Goal: Task Accomplishment & Management: Manage account settings

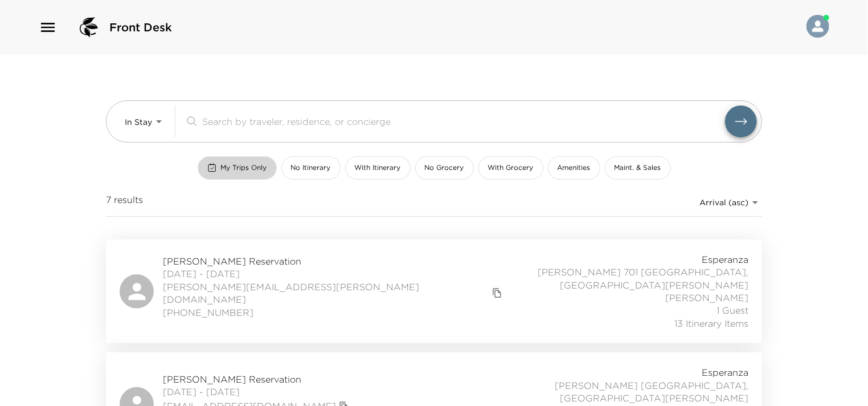
click at [258, 163] on span "My Trips Only" at bounding box center [244, 168] width 46 height 10
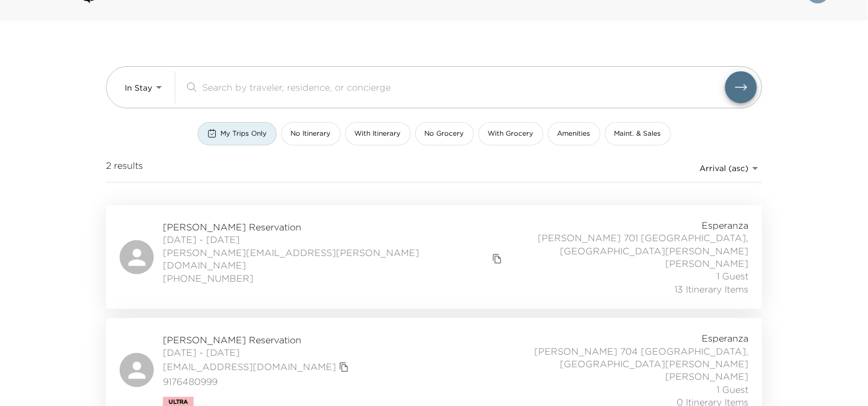
click at [358, 336] on div "Dheeraj Verma Reservation 10/01/2025 - 10/05/2025 dv@v2invpartners.com 91764809…" at bounding box center [434, 370] width 629 height 76
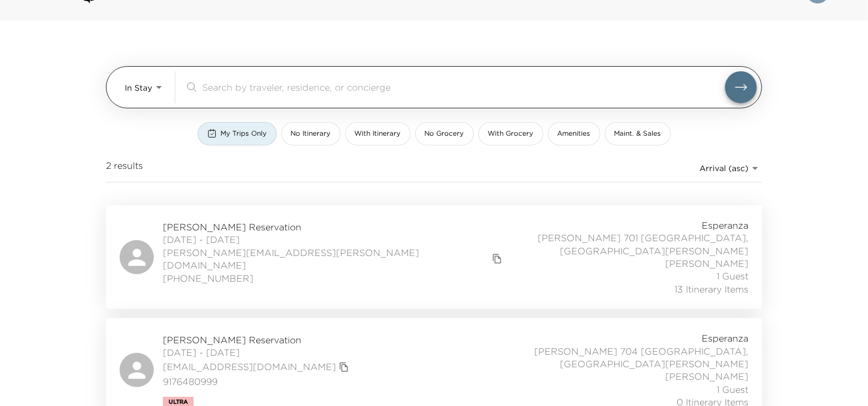
click at [219, 89] on input "search" at bounding box center [463, 86] width 523 height 13
paste input "Jana Fetters"
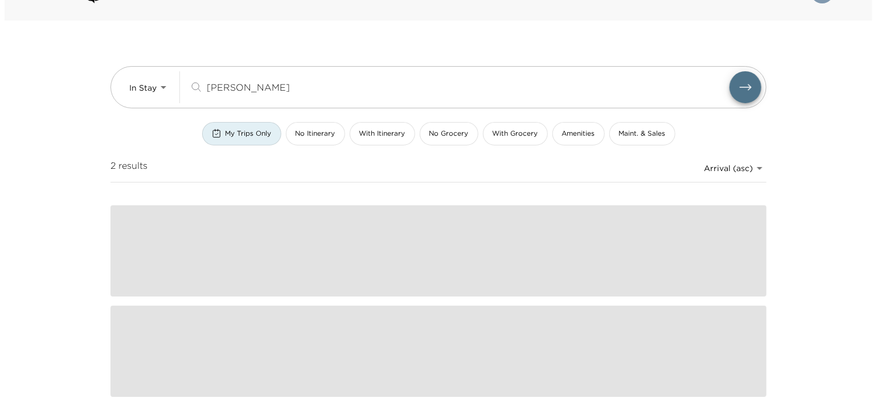
scroll to position [0, 0]
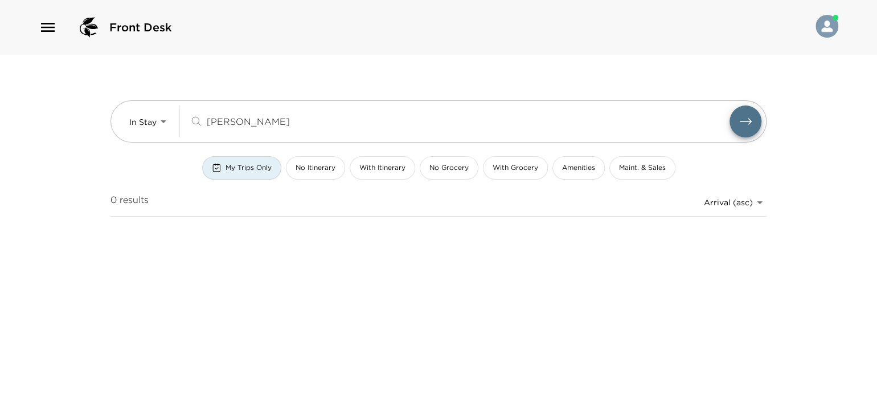
type input "Jana Fetters"
click at [254, 165] on span "My Trips Only" at bounding box center [249, 168] width 46 height 10
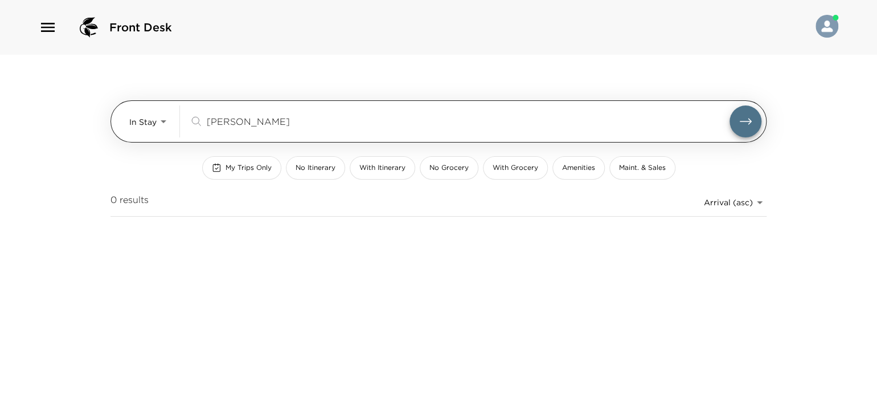
click at [167, 125] on body "Front Desk In Stay In-Stay Jana Fetters ​ My Trips Only No Itinerary With Itine…" at bounding box center [438, 203] width 877 height 406
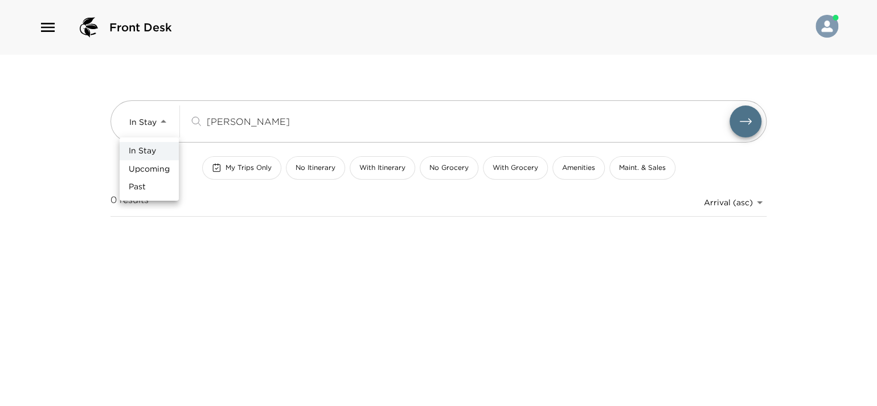
click at [156, 167] on span "Upcoming" at bounding box center [149, 169] width 41 height 11
type input "Upcoming"
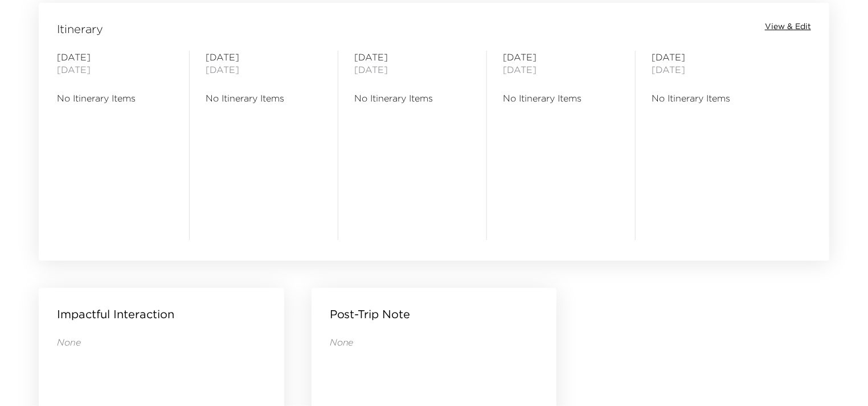
scroll to position [968, 0]
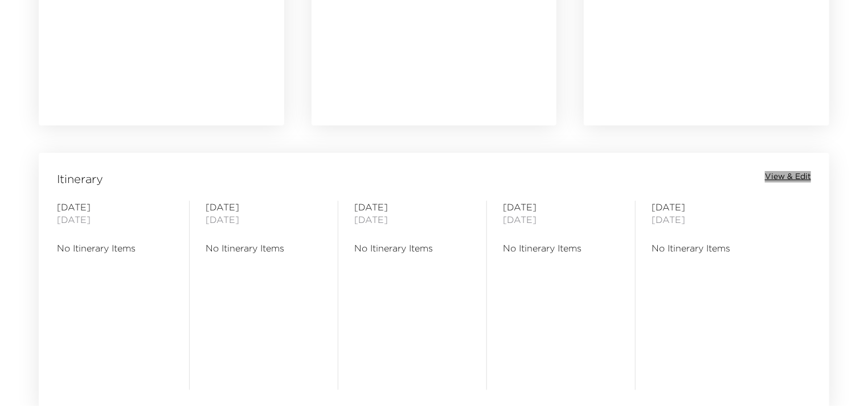
click at [779, 178] on span "View & Edit" at bounding box center [788, 176] width 46 height 11
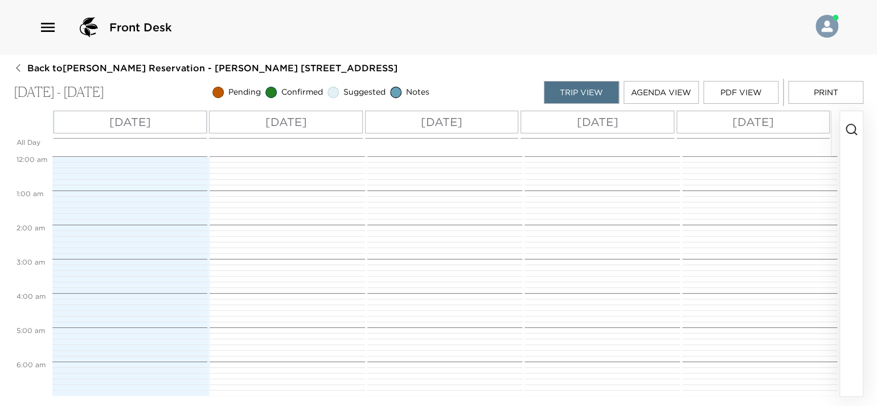
scroll to position [273, 0]
click at [857, 129] on icon "button" at bounding box center [852, 129] width 14 height 14
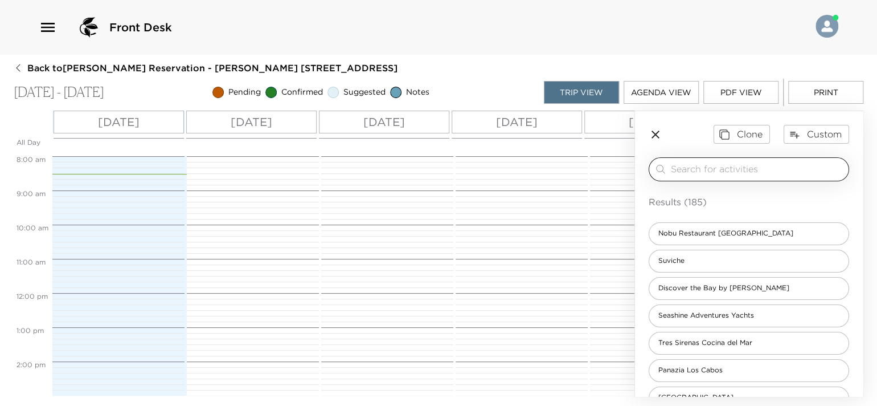
click at [803, 169] on input "search" at bounding box center [757, 168] width 173 height 13
type input "a"
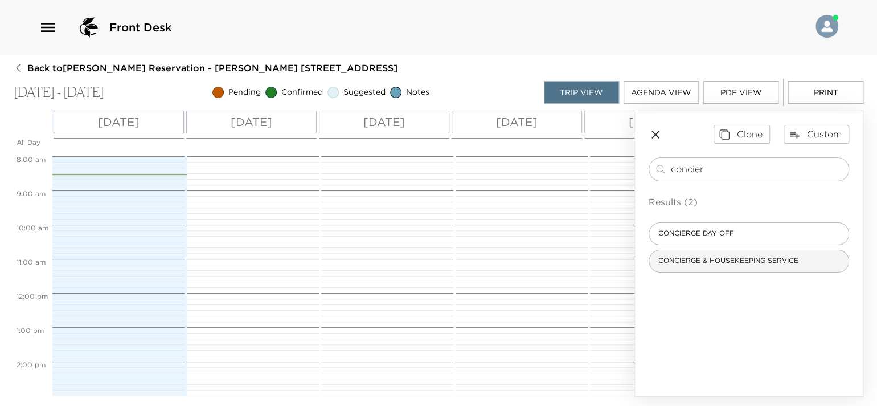
type input "concier"
click at [782, 256] on span "CONCIERGE & HOUSEKEEPING SERVICE" at bounding box center [728, 261] width 158 height 10
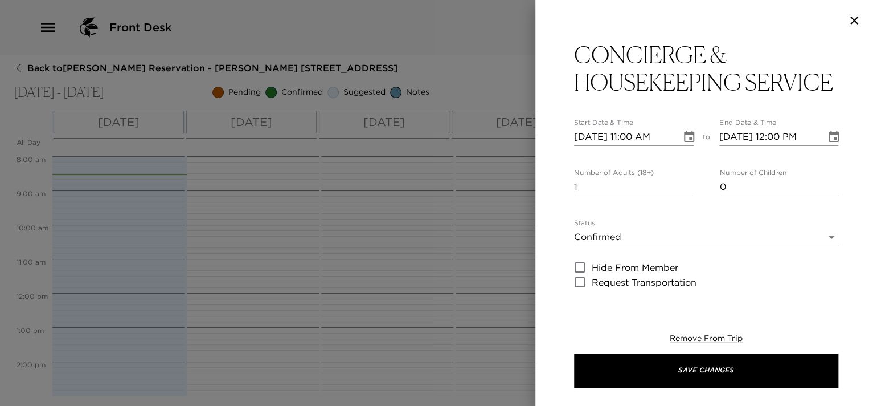
click at [632, 146] on input "10/01/2025 11:00 AM" at bounding box center [623, 137] width 99 height 18
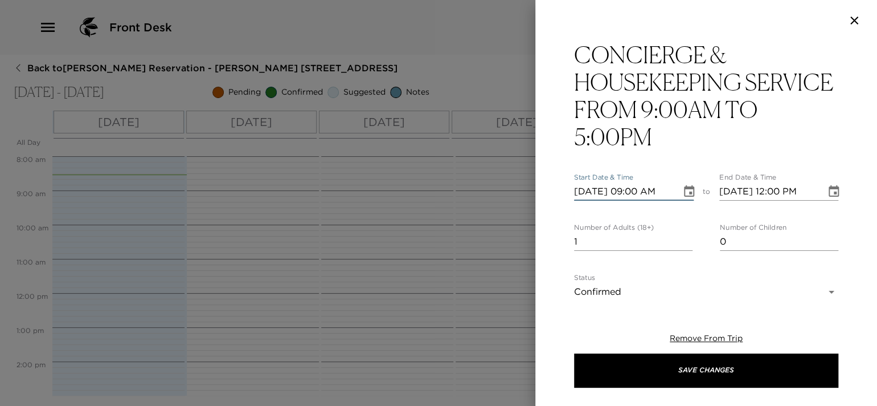
type input "10/01/2025 09:00 AM"
click at [802, 190] on input "10/01/2025 12:00 PM" at bounding box center [769, 191] width 99 height 18
type input "10/01/2025 10:00 AM"
type input "0"
click at [685, 242] on input "0" at bounding box center [633, 241] width 119 height 18
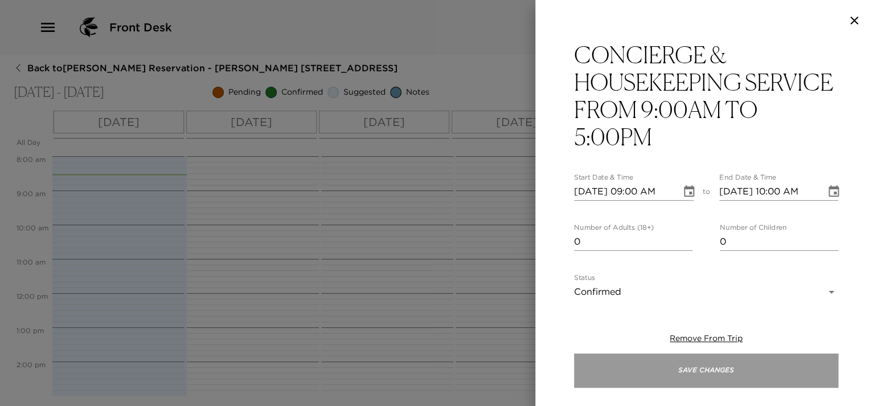
click at [697, 378] on button "Save Changes" at bounding box center [706, 370] width 264 height 34
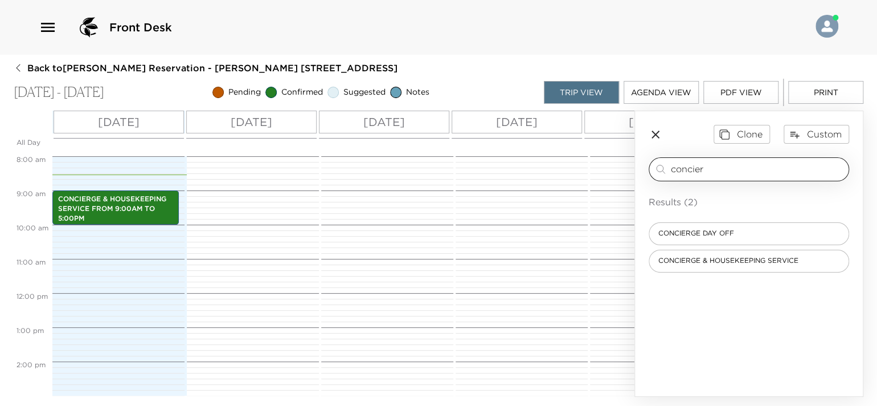
drag, startPoint x: 702, startPoint y: 162, endPoint x: 668, endPoint y: 163, distance: 33.6
click at [668, 163] on div "concier ​" at bounding box center [749, 169] width 190 height 14
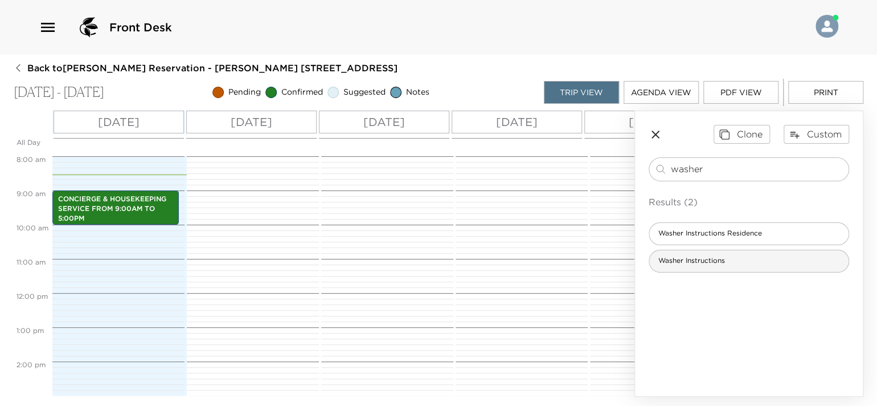
type input "washer"
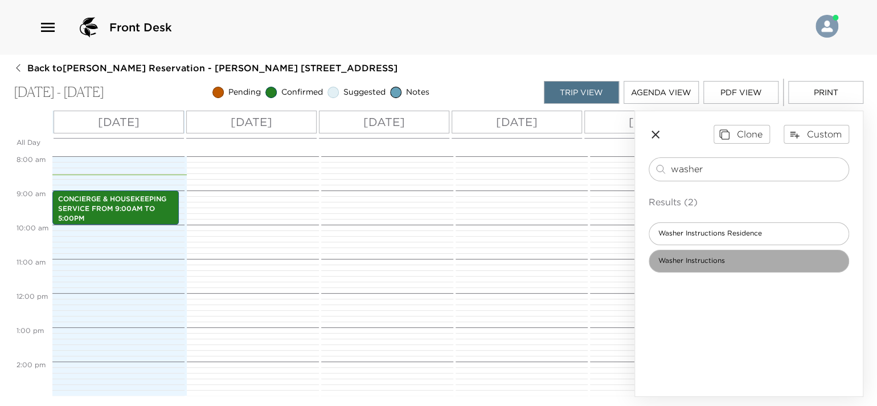
click at [701, 260] on span "Washer Instructions" at bounding box center [691, 261] width 85 height 10
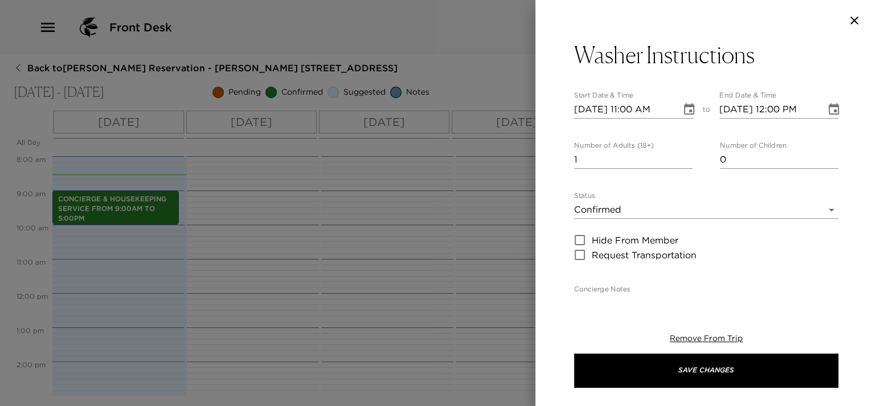
type textarea "Dear Member: The washer has integrated liquid detergent, so there is no need to…"
click at [631, 104] on input "10/01/2025 11:00 AM" at bounding box center [623, 109] width 99 height 18
type input "10/01/2025 09:01 AM"
click at [802, 107] on input "10/01/2025 12:00 PM" at bounding box center [769, 109] width 99 height 18
type input "10/01/2025 10:01 AM"
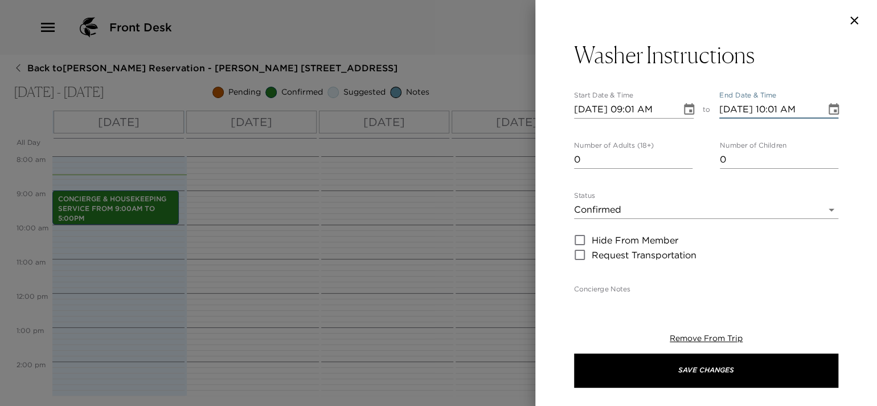
type input "0"
click at [687, 161] on input "0" at bounding box center [633, 159] width 119 height 18
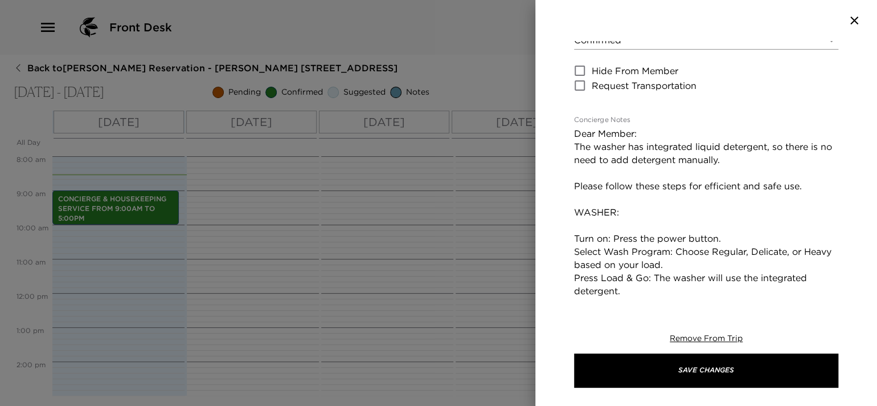
scroll to position [170, 0]
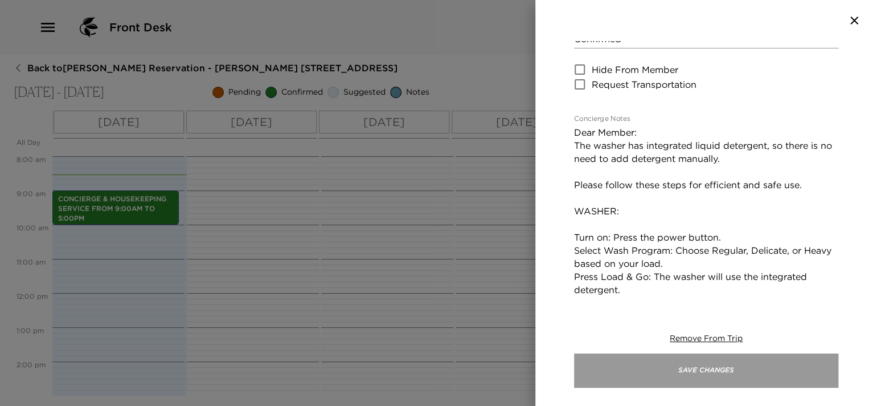
click at [688, 374] on button "Save Changes" at bounding box center [706, 370] width 264 height 34
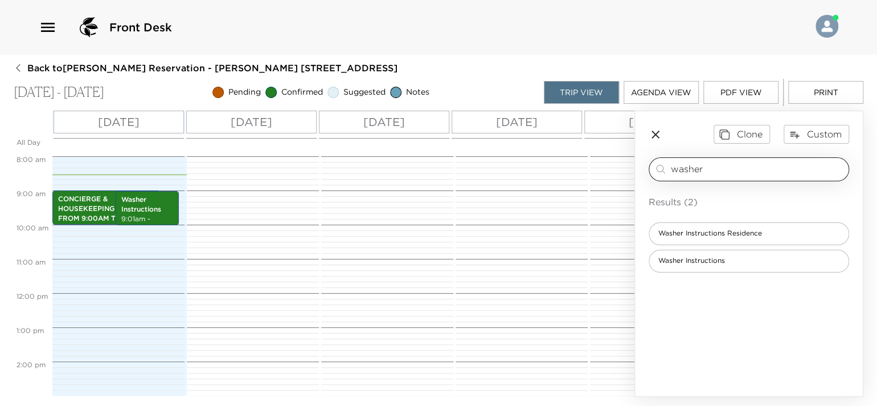
drag, startPoint x: 679, startPoint y: 172, endPoint x: 666, endPoint y: 172, distance: 13.1
click at [666, 172] on div "washer ​" at bounding box center [749, 169] width 190 height 14
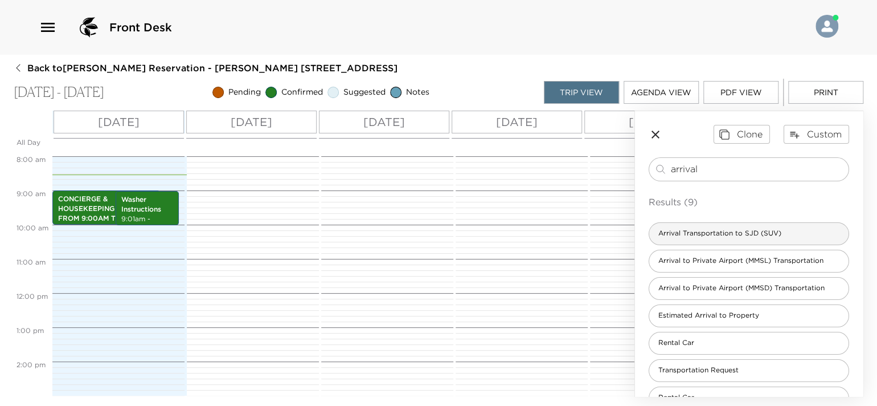
type input "arrival"
click at [722, 228] on span "Arrival Transportation to SJD (SUV)" at bounding box center [719, 233] width 141 height 10
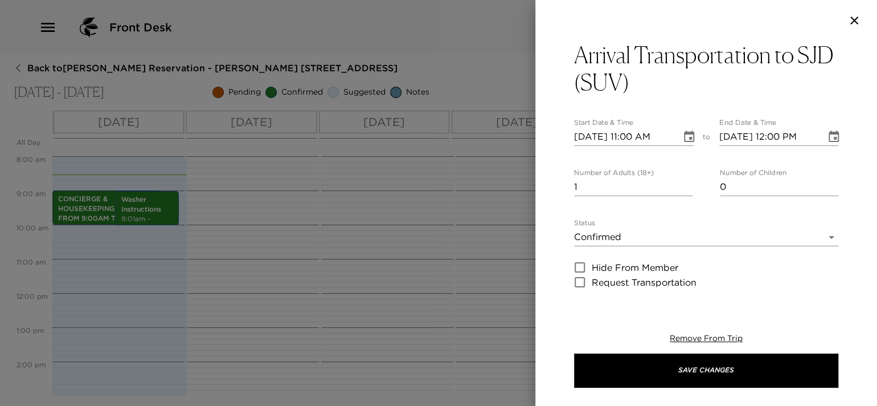
type textarea "$125 USD + tax SUV (1-5 passengers) $245 USD + tax (Up to 15 passengers) Flight…"
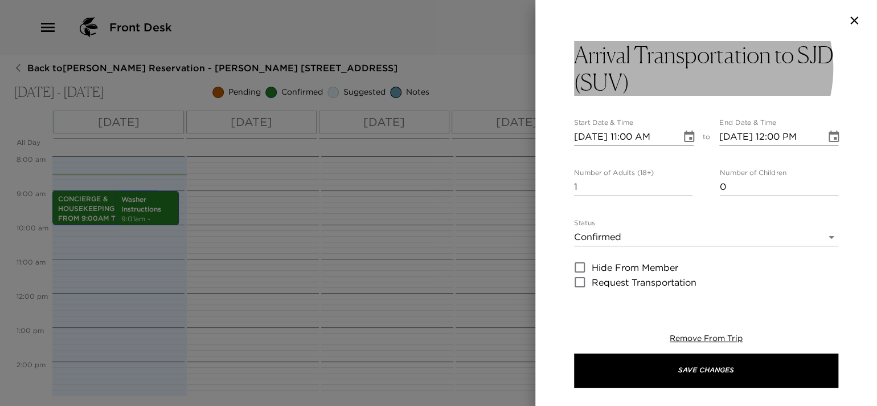
click at [665, 80] on h3 "Arrival Transportation to SJD (SUV)" at bounding box center [706, 68] width 264 height 55
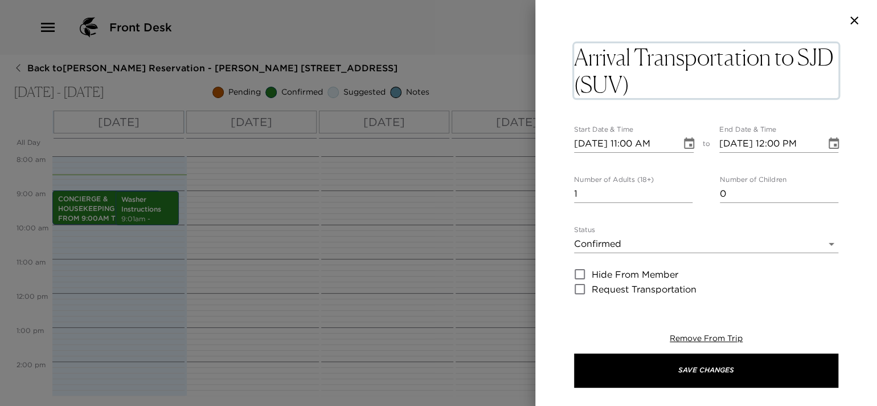
drag, startPoint x: 677, startPoint y: 85, endPoint x: 623, endPoint y: 83, distance: 54.2
click at [623, 83] on textarea "Arrival Transportation to SJD (SUV)" at bounding box center [706, 70] width 264 height 55
type textarea "Arrival Transportation to SJD Private MMSD"
click at [631, 141] on input "10/01/2025 11:00 AM" at bounding box center [623, 143] width 99 height 18
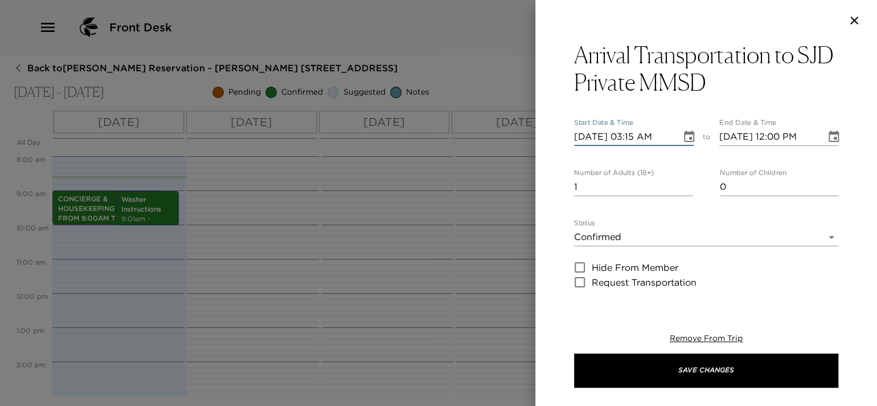
type input "10/01/2025 03:15 PM"
type input "10/01/2025 04:15 PM"
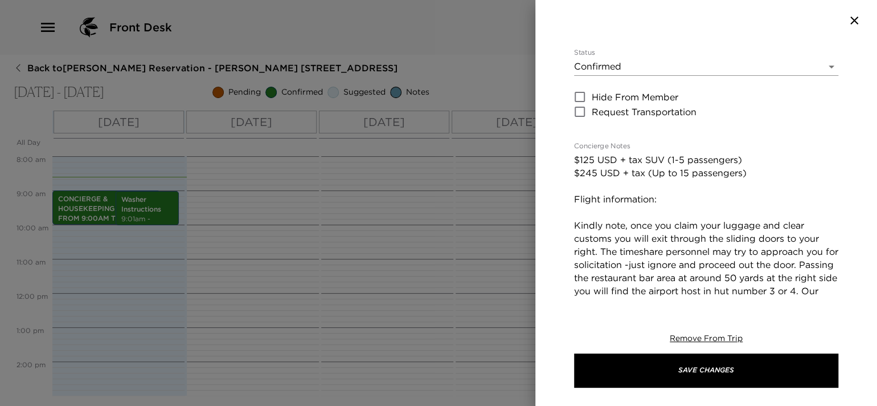
type input "10/01/2025 03:15 PM"
click at [669, 203] on textarea "$125 USD + tax SUV (1-5 passengers) $245 USD + tax (Up to 15 passengers) Flight…" at bounding box center [706, 284] width 264 height 262
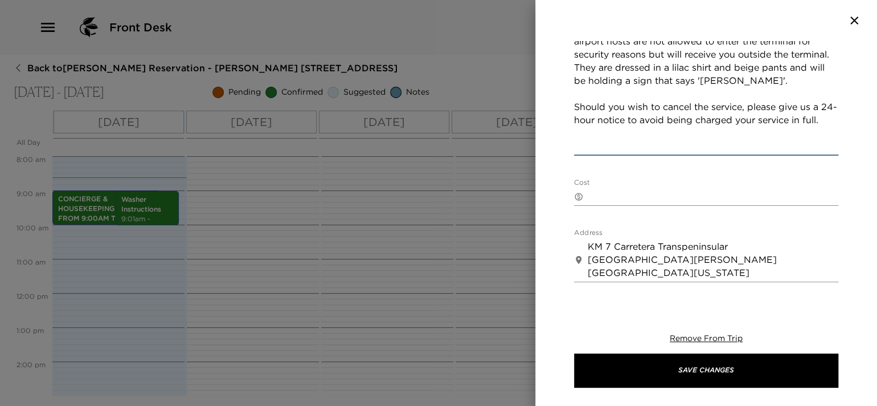
scroll to position [536, 0]
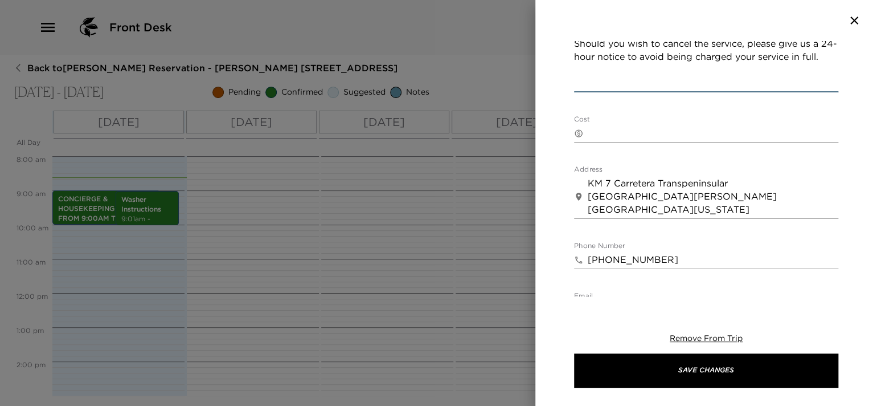
drag, startPoint x: 574, startPoint y: 150, endPoint x: 635, endPoint y: 120, distance: 67.5
click at [635, 120] on div "Arrival Transportation to SJD Private MMSD Start Date & Time 10/01/2025 03:15 P…" at bounding box center [706, 14] width 264 height 1019
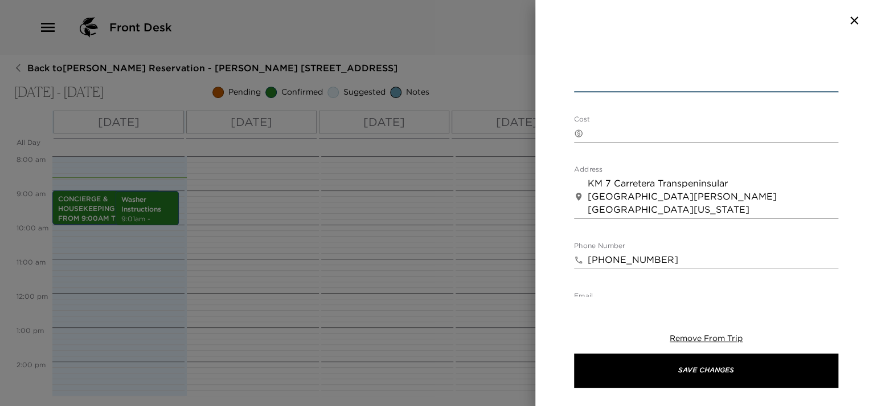
scroll to position [352, 0]
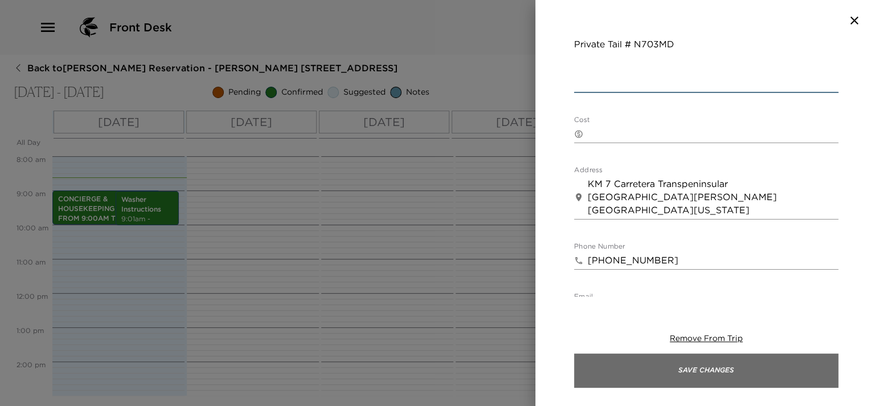
type textarea "$125 USD + tax SUV (1-5 passengers) $245 USD + tax (Up to 15 passengers) Flight…"
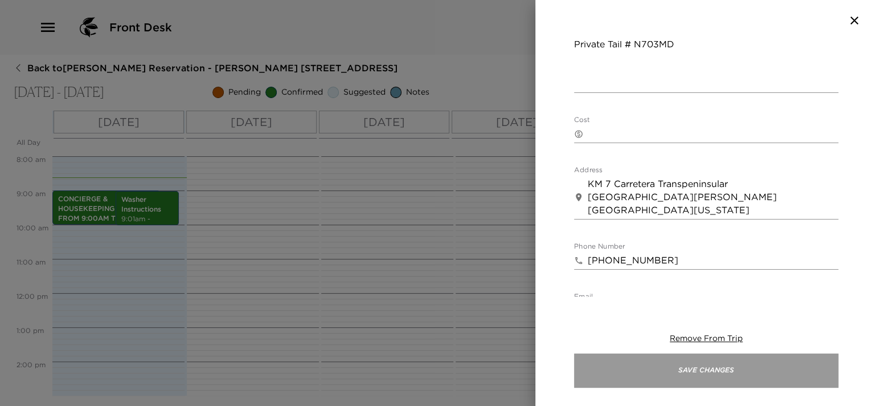
click at [651, 366] on button "Save Changes" at bounding box center [706, 370] width 264 height 34
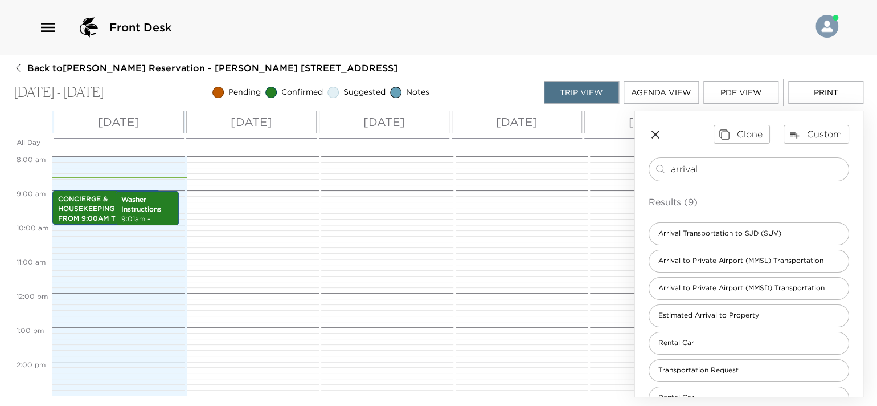
drag, startPoint x: 702, startPoint y: 165, endPoint x: 640, endPoint y: 165, distance: 62.1
click at [640, 165] on div "Clone Custom arrival ​ Results (9) Arrival Transportation to SJD (SUV) Arrival …" at bounding box center [749, 294] width 228 height 366
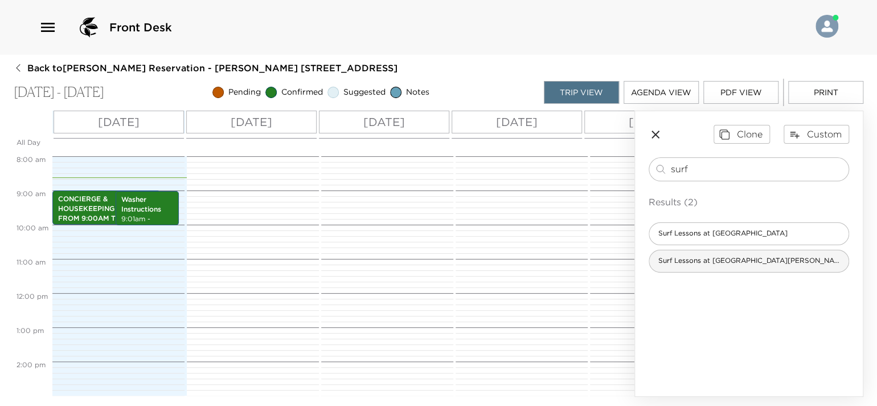
type input "surf"
click at [757, 266] on div "Surf Lessons at San Jose del Cabo" at bounding box center [749, 261] width 201 height 23
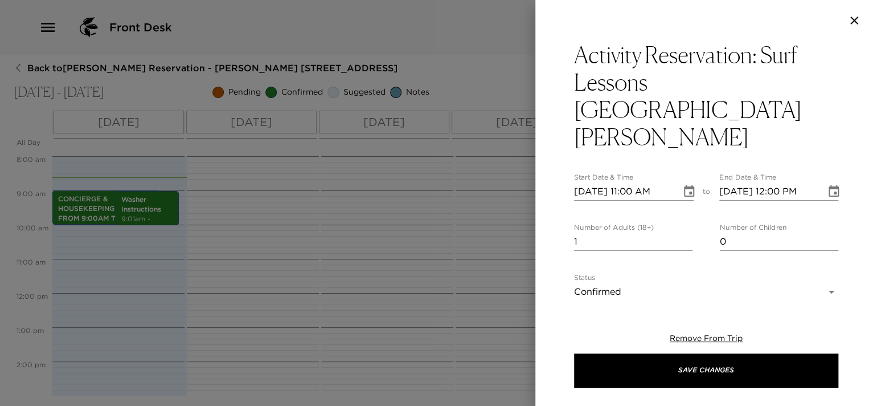
click at [631, 182] on input "10/01/2025 11:00 AM" at bounding box center [623, 191] width 99 height 18
type input "10/01/2025 09:00 AM"
click at [801, 182] on input "10/01/2025 12:00 PM" at bounding box center [769, 191] width 99 height 18
type input "10/01/2025 10:00 AM"
type input "2"
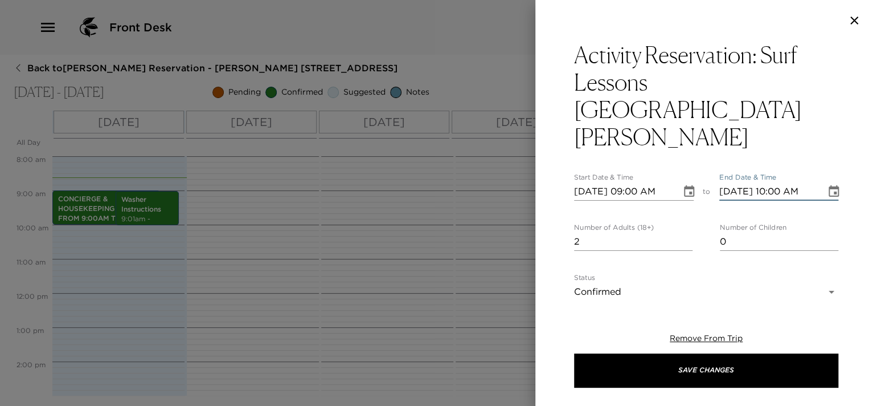
click at [684, 232] on input "2" at bounding box center [633, 241] width 119 height 18
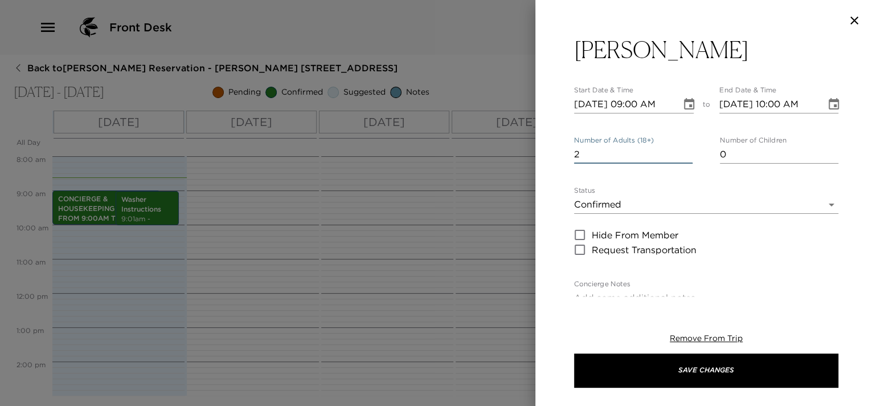
scroll to position [227, 0]
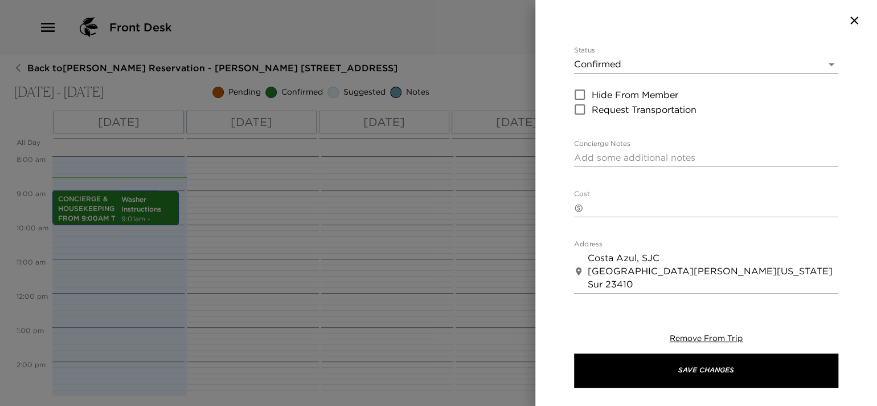
click at [609, 151] on textarea "Concierge Notes" at bounding box center [706, 157] width 264 height 13
click at [812, 251] on textarea "Costa Azul, SJC San Jose del Cabo Baja California Sur 23410 Mx" at bounding box center [713, 270] width 251 height 39
click at [617, 151] on textarea "Concierge Notes" at bounding box center [706, 157] width 264 height 13
type textarea "Surfing lessons are confirmed by Amanda"
click at [632, 201] on textarea "Cost" at bounding box center [713, 207] width 251 height 13
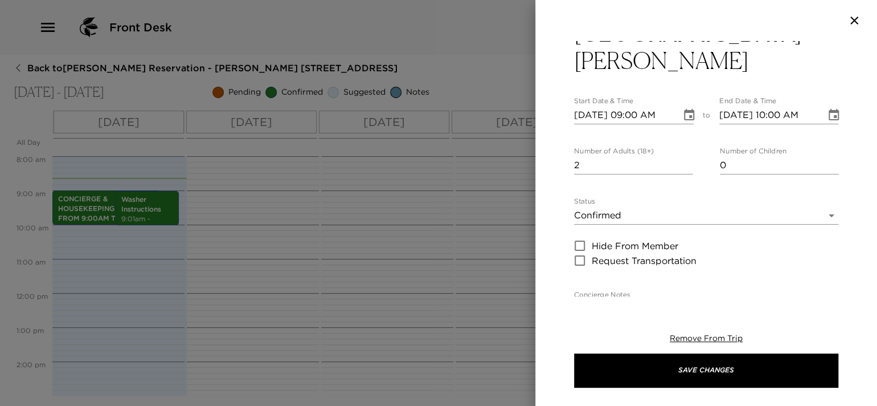
scroll to position [0, 0]
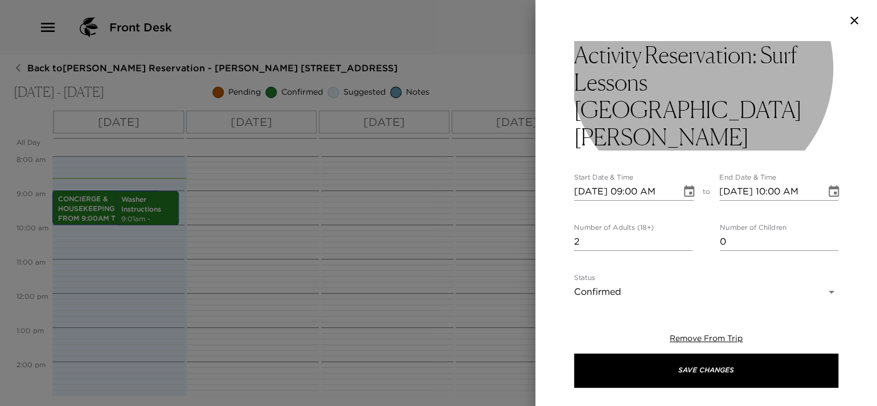
type textarea "$95usd per person"
click at [656, 70] on h3 "Activity Reservation: Surf Lessons San Jose del Cabo" at bounding box center [706, 95] width 264 height 109
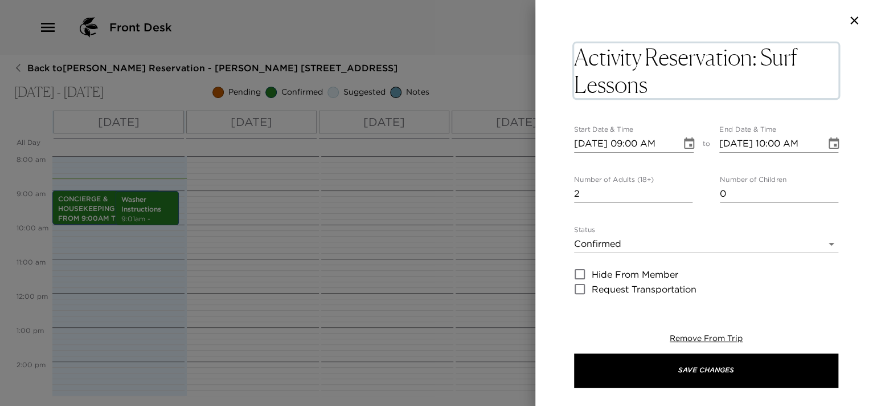
drag, startPoint x: 757, startPoint y: 57, endPoint x: 577, endPoint y: 59, distance: 179.5
click at [577, 59] on textarea "Activity Reservation: Surf Lessons San Jose del Cabo" at bounding box center [706, 70] width 264 height 55
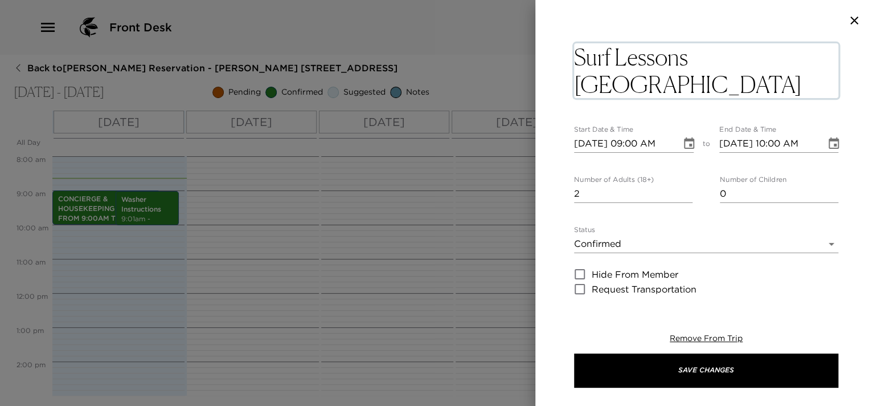
click at [614, 56] on textarea "Surf Lessons San Jose del Cabo" at bounding box center [706, 70] width 264 height 55
type textarea "Surf Private Lessons San Jose del Cabo"
click at [598, 143] on input "10/01/2025 09:00 AM" at bounding box center [623, 143] width 99 height 18
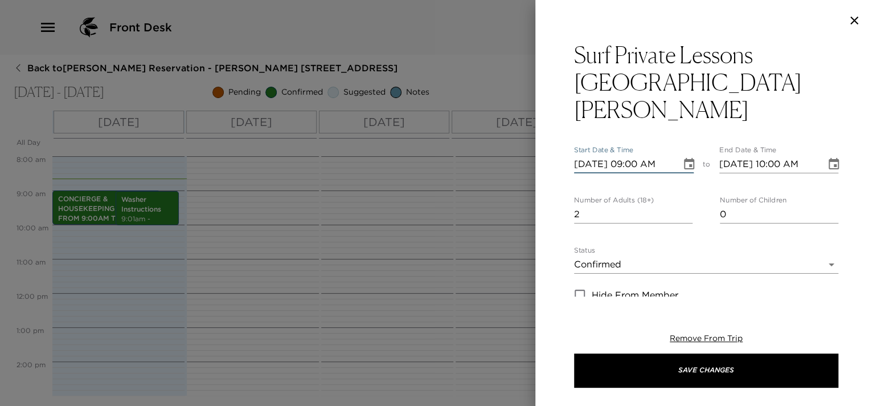
click at [683, 157] on icon "Choose date, selected date is Oct 1, 2025" at bounding box center [690, 164] width 14 height 14
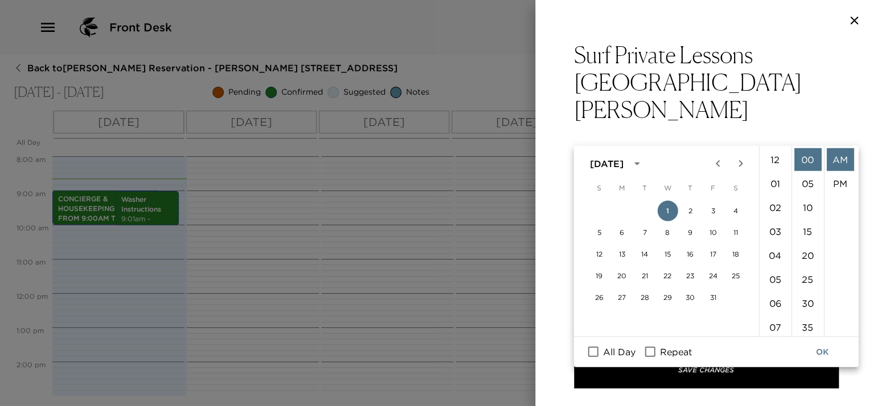
scroll to position [215, 0]
click at [683, 203] on button "2" at bounding box center [690, 211] width 21 height 21
type input "10/02/2025 09:00 AM"
type input "10/02/2025 10:00 AM"
click at [822, 351] on button "OK" at bounding box center [822, 351] width 36 height 21
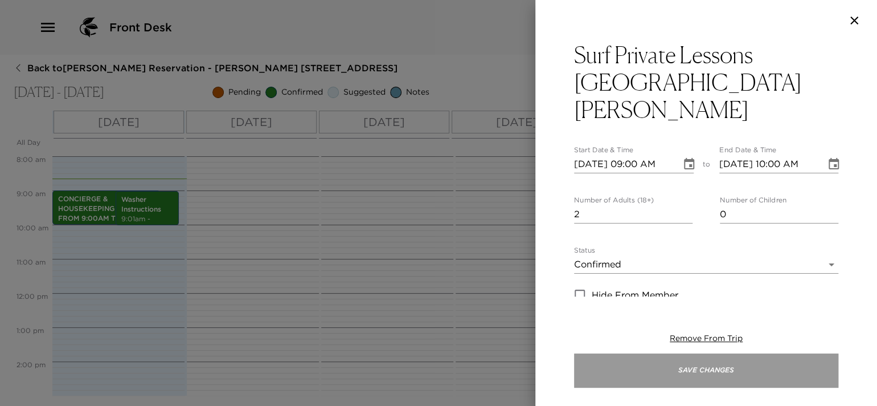
click at [701, 358] on button "Save Changes" at bounding box center [706, 370] width 264 height 34
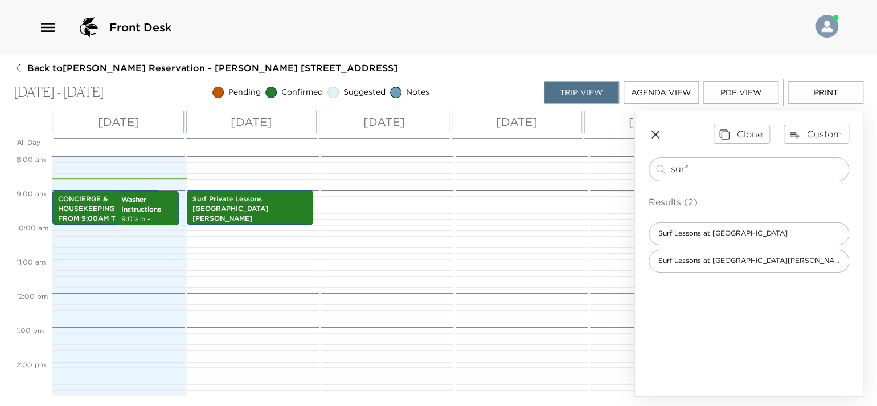
drag, startPoint x: 696, startPoint y: 173, endPoint x: 643, endPoint y: 169, distance: 53.1
click at [643, 169] on div "Clone Custom surf ​ Results (2) Surf Lessons at Cerritos Beach Surf Lessons at …" at bounding box center [749, 198] width 228 height 174
type input "los tres gallo"
click at [745, 244] on div "Los Tres Gallos Cabo San Lucas Los Tres Gallos San José del Cabo" at bounding box center [749, 247] width 201 height 50
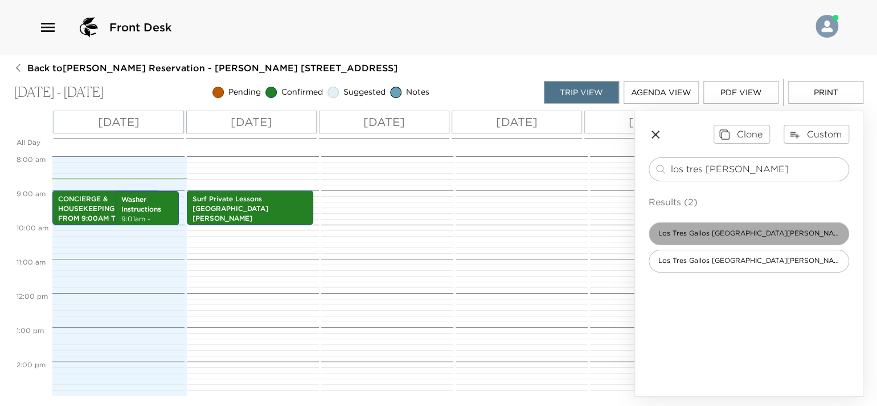
click at [742, 230] on span "Los Tres Gallos Cabo San Lucas" at bounding box center [748, 233] width 199 height 10
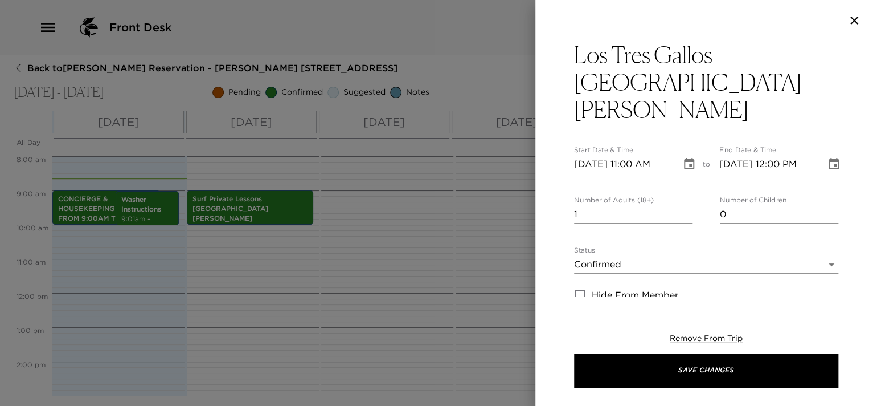
click at [630, 155] on input "10/01/2025 11:00 AM" at bounding box center [623, 164] width 99 height 18
type input "10/01/2025 06:30 PM"
type input "10/01/2025 07:30 PM"
type input "10/01/2025 06:30 PM"
click at [662, 205] on input "1" at bounding box center [633, 214] width 119 height 18
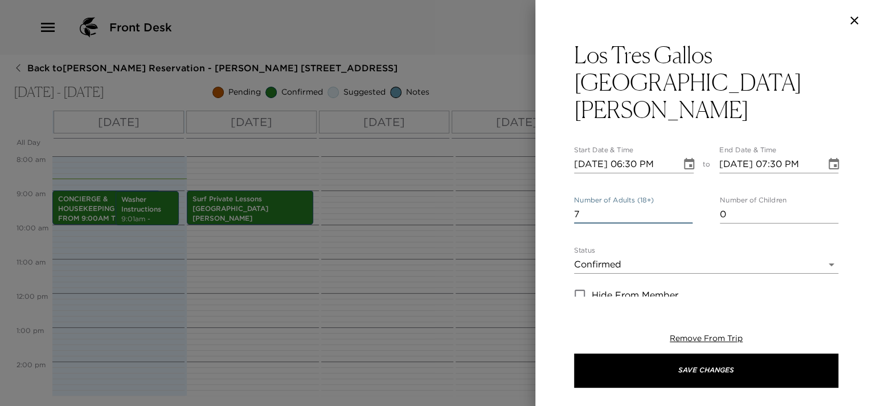
scroll to position [114, 0]
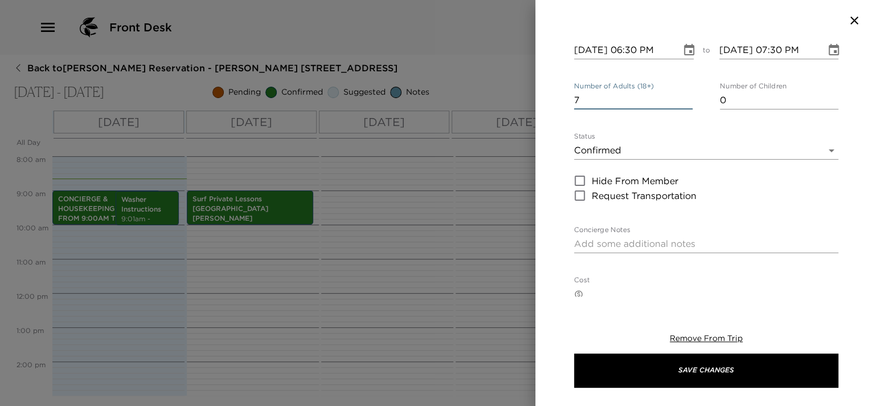
type input "7"
click at [687, 237] on textarea "Concierge Notes" at bounding box center [706, 243] width 264 height 13
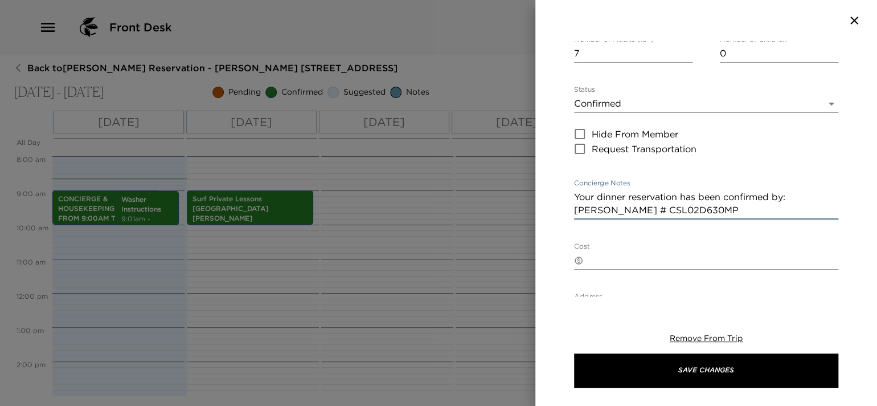
scroll to position [227, 0]
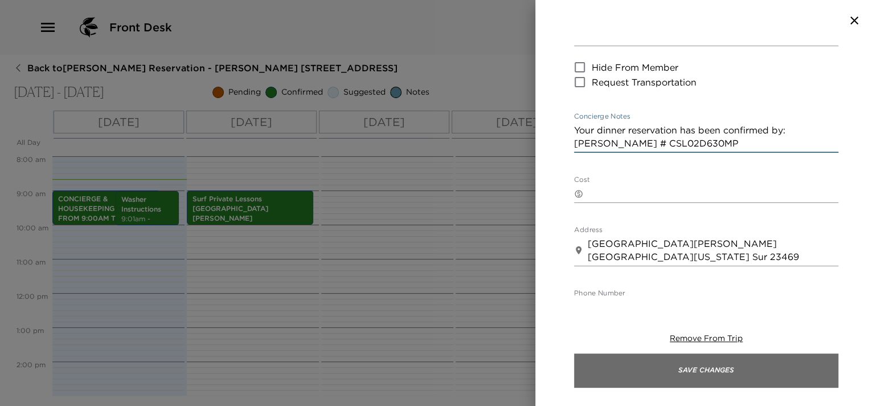
type textarea "Your dinner reservation has been confirmed by: Margarita # CSL02D630MP"
click at [648, 356] on button "Save Changes" at bounding box center [706, 370] width 264 height 34
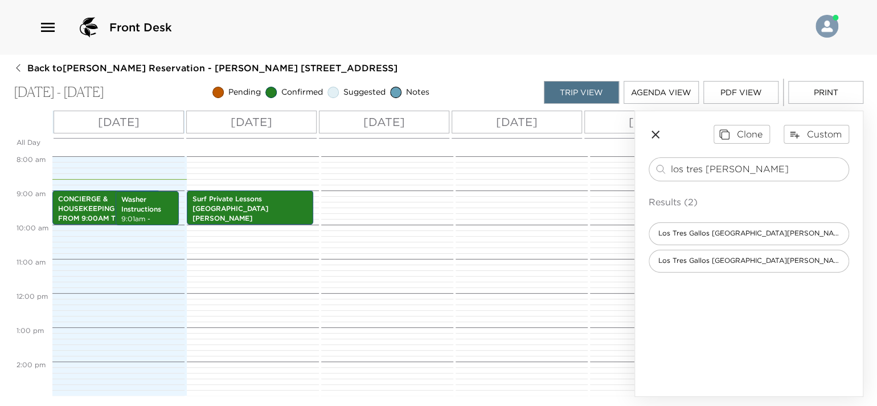
click at [517, 120] on p "Sat 10/04" at bounding box center [517, 121] width 42 height 17
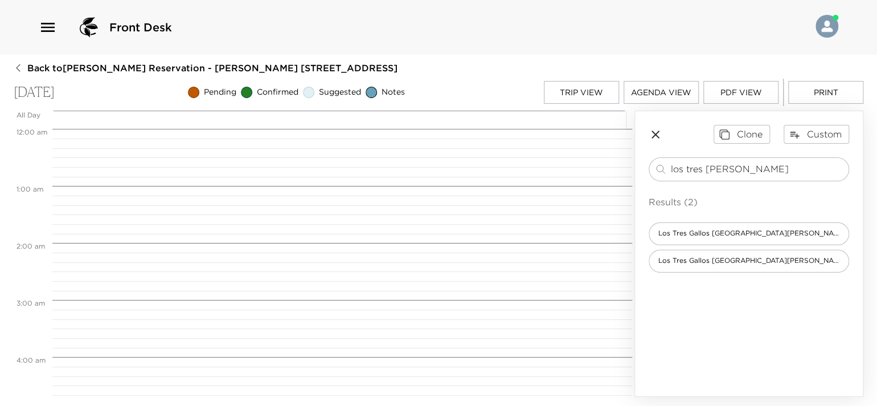
scroll to position [455, 0]
drag, startPoint x: 735, startPoint y: 170, endPoint x: 652, endPoint y: 166, distance: 82.7
click at [652, 166] on div "los tres gallo ​" at bounding box center [749, 169] width 201 height 24
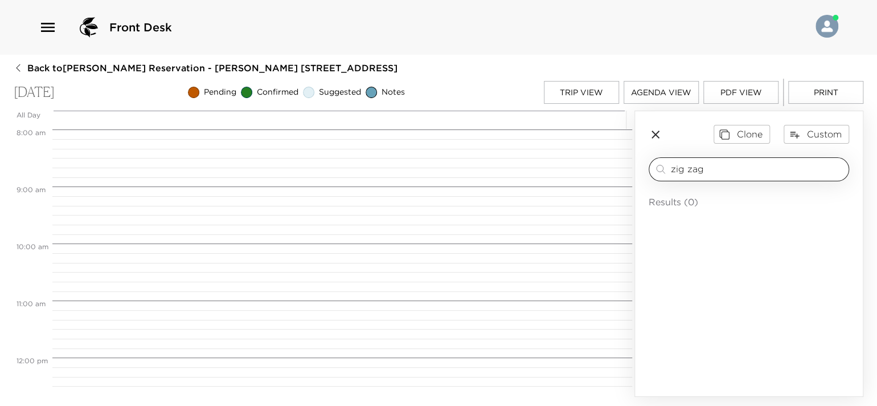
drag, startPoint x: 705, startPoint y: 165, endPoint x: 660, endPoint y: 162, distance: 44.6
click at [660, 162] on div "zig zag ​" at bounding box center [749, 169] width 190 height 14
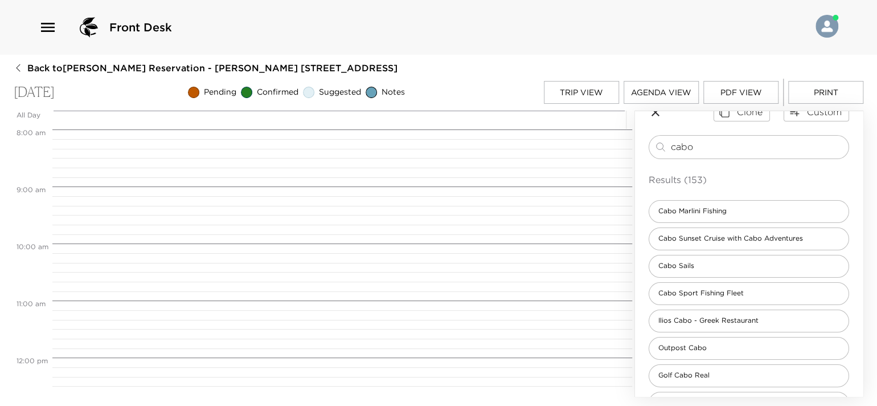
scroll to position [21, 0]
type input "cabo"
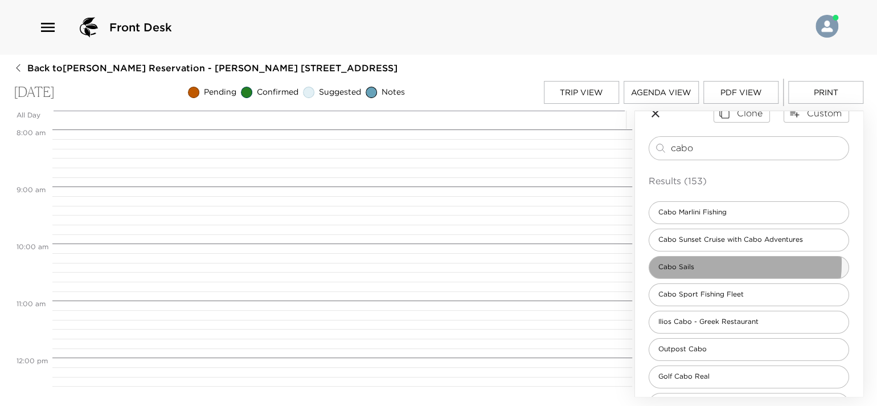
click at [708, 262] on div "Cabo Sails" at bounding box center [749, 267] width 201 height 23
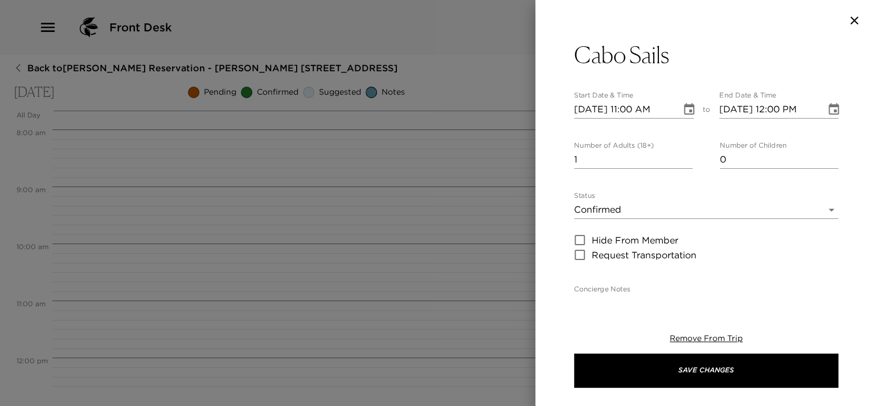
type textarea "Your boat has been confirmed as follows: Boat: Price: Pick up time:"
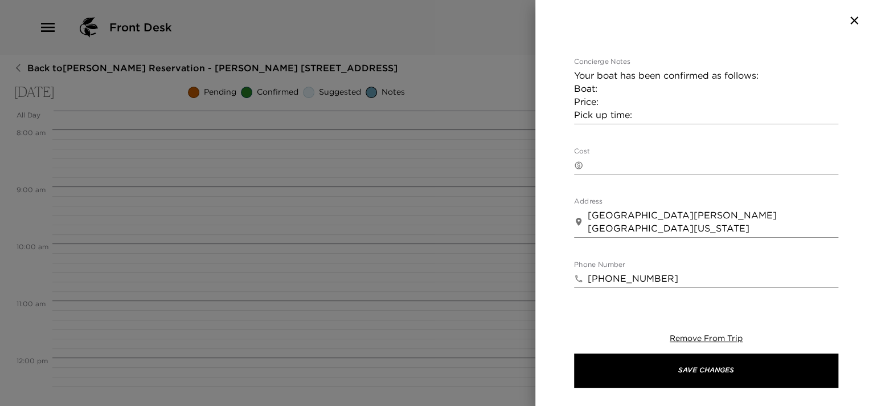
scroll to position [0, 0]
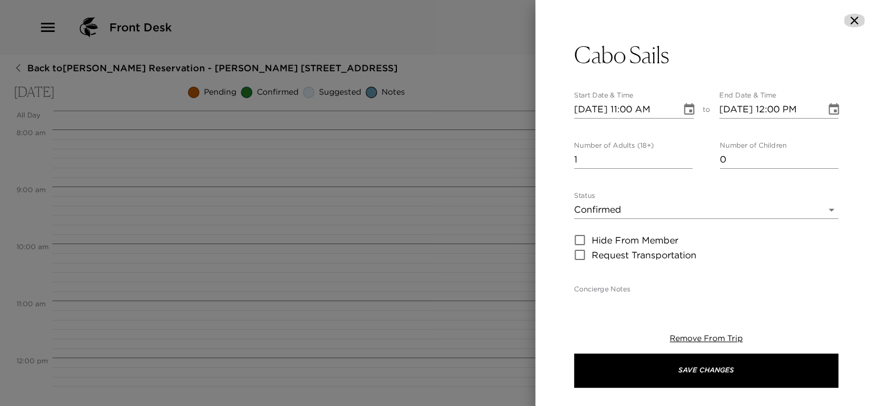
click at [853, 22] on icon "button" at bounding box center [855, 21] width 8 height 8
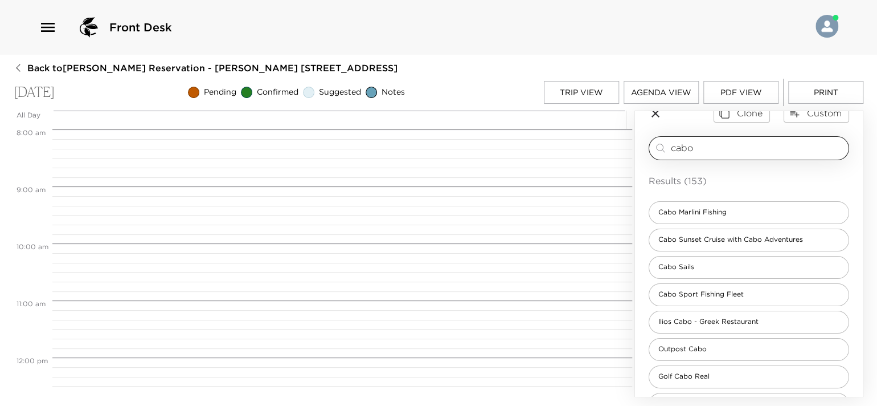
drag, startPoint x: 684, startPoint y: 150, endPoint x: 652, endPoint y: 153, distance: 31.5
click at [652, 153] on div "cabo ​" at bounding box center [749, 148] width 201 height 24
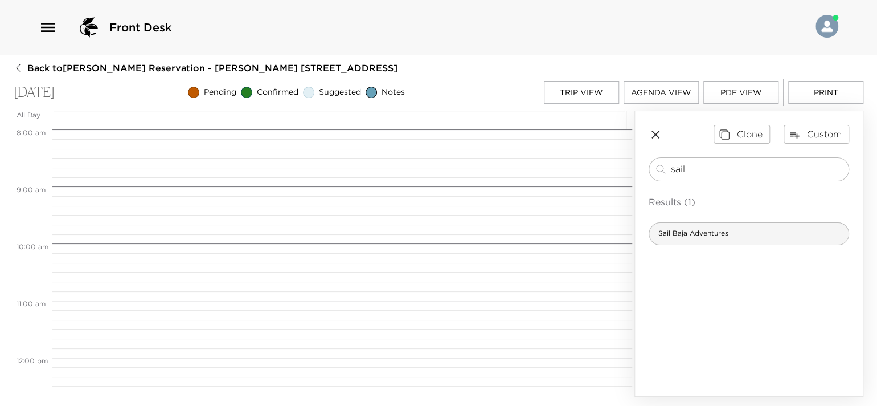
type input "sail"
click at [683, 233] on span "Sail Baja Adventures" at bounding box center [693, 233] width 88 height 10
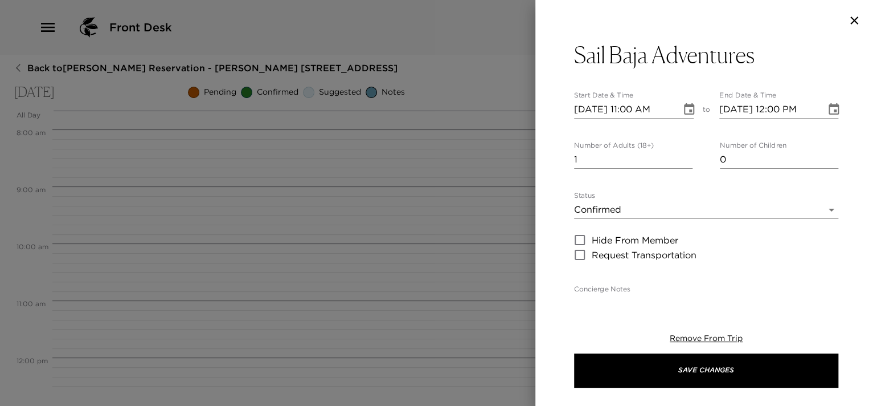
type textarea "Confirmed by Cost $1580.00 usd cash have 10% off if you pay visa or master card…"
click at [637, 110] on input "10/04/2025 11:00 AM" at bounding box center [623, 109] width 99 height 18
type input "10/04/2025 10:00 AM"
click at [803, 105] on input "10/04/2025 12:00 PM" at bounding box center [769, 109] width 99 height 18
type input "10/04/2025 02:00 PM"
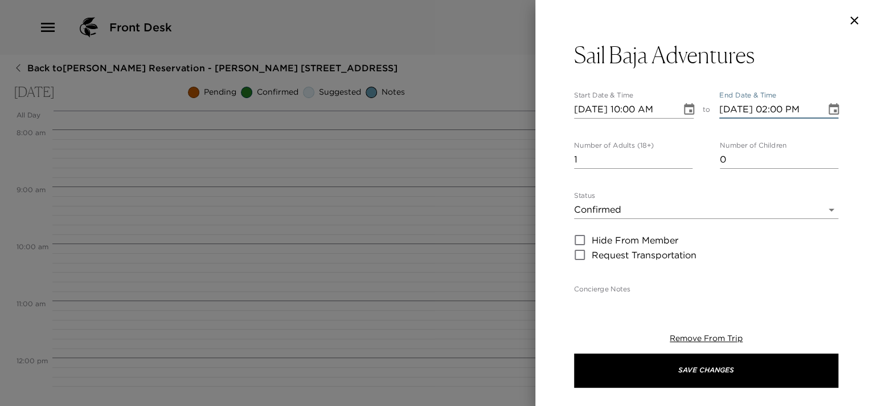
click at [656, 158] on input "1" at bounding box center [633, 159] width 119 height 18
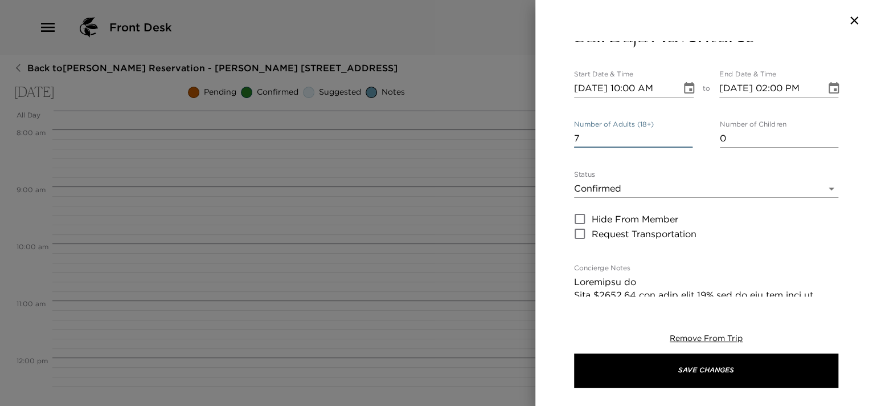
scroll to position [170, 0]
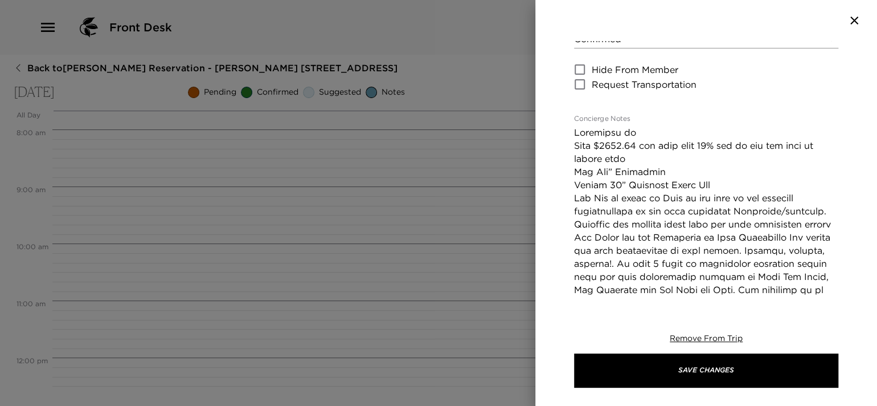
type input "7"
click at [640, 133] on textarea "Concierge Notes" at bounding box center [706, 368] width 264 height 485
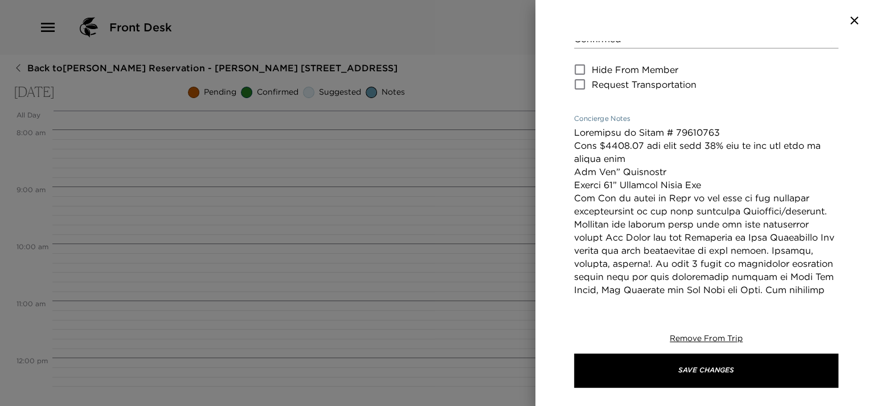
click at [742, 142] on textarea "Concierge Notes" at bounding box center [706, 368] width 264 height 485
click at [731, 158] on textarea "Concierge Notes" at bounding box center [706, 368] width 264 height 485
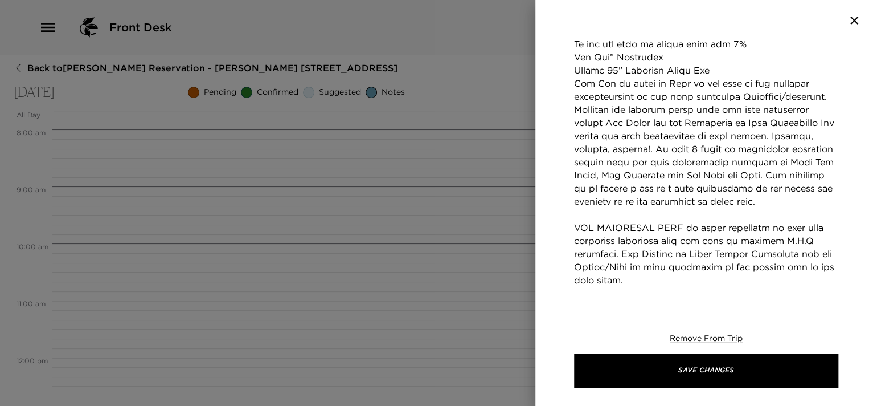
scroll to position [398, 0]
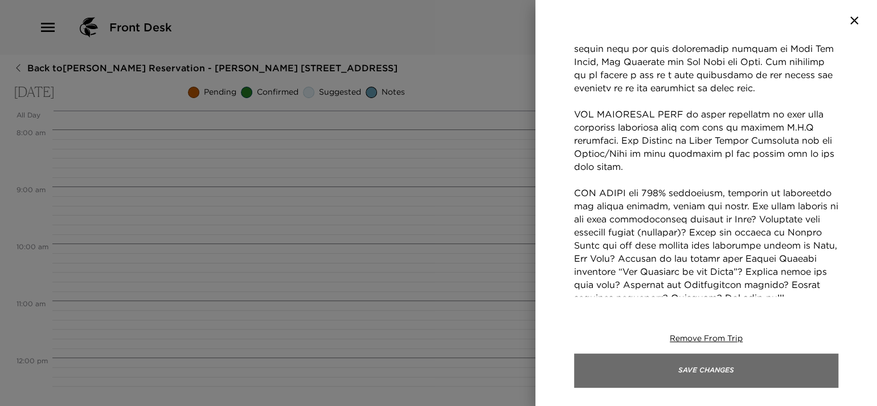
type textarea "Confirmed by Edgar # 10178852 Cost $1580.00 usd cash have 10% off If you pay vi…"
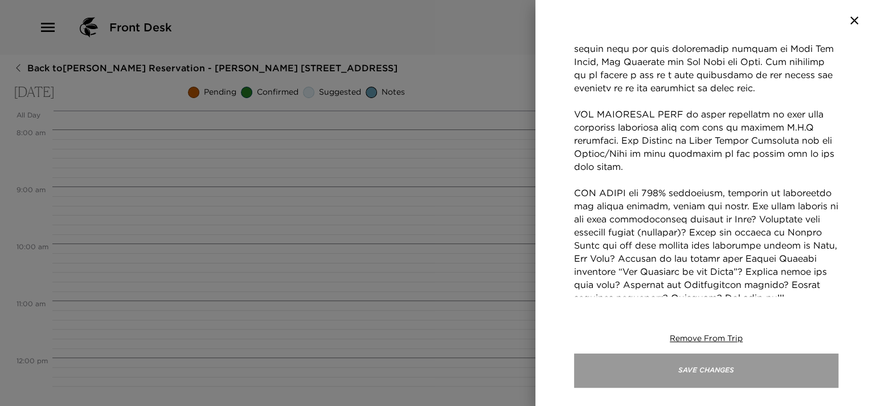
click at [672, 368] on button "Save Changes" at bounding box center [706, 370] width 264 height 34
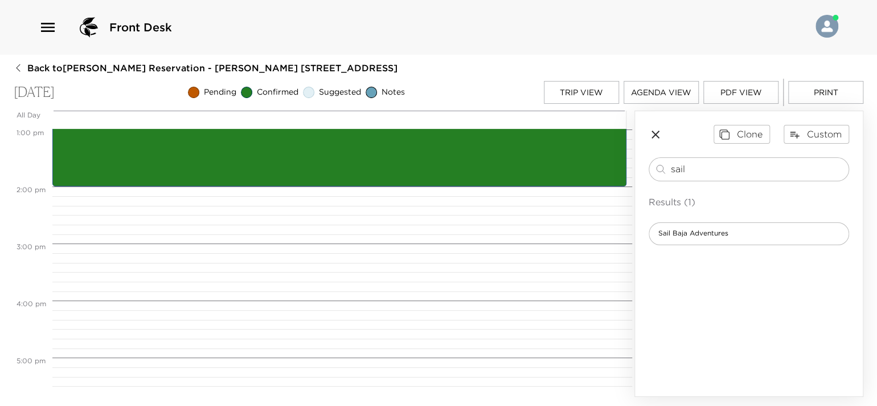
scroll to position [455, 0]
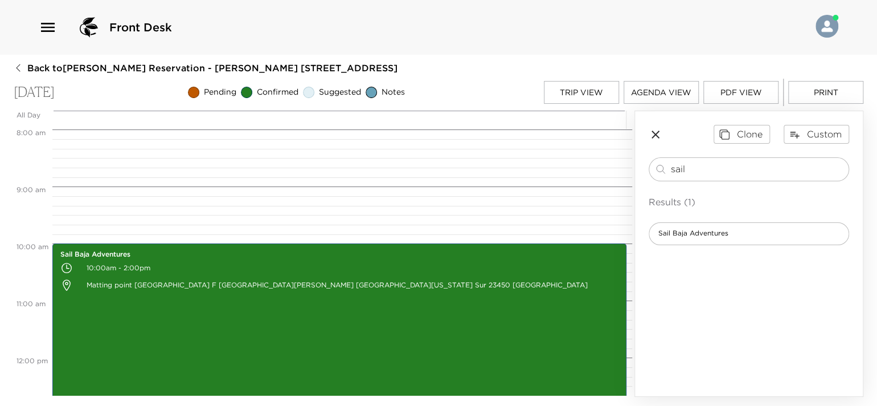
click at [651, 93] on button "Agenda View" at bounding box center [661, 92] width 75 height 23
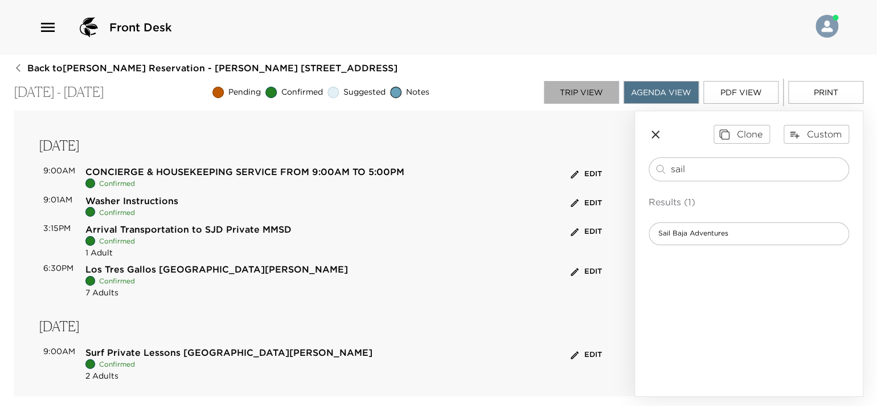
click at [579, 87] on button "Trip View" at bounding box center [581, 92] width 75 height 23
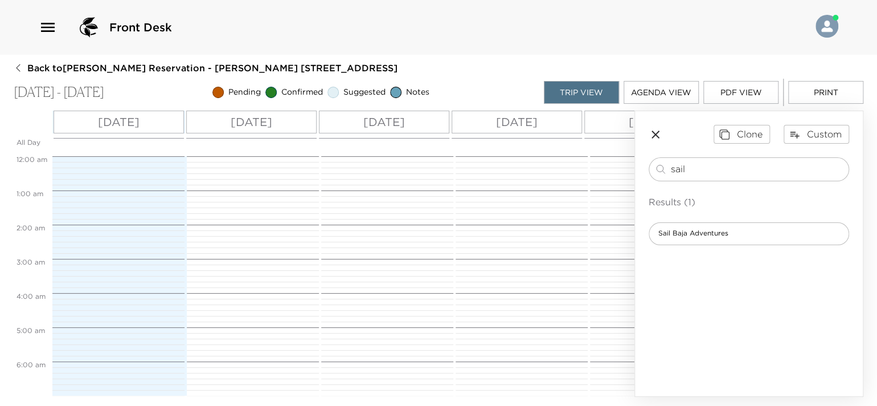
scroll to position [308, 0]
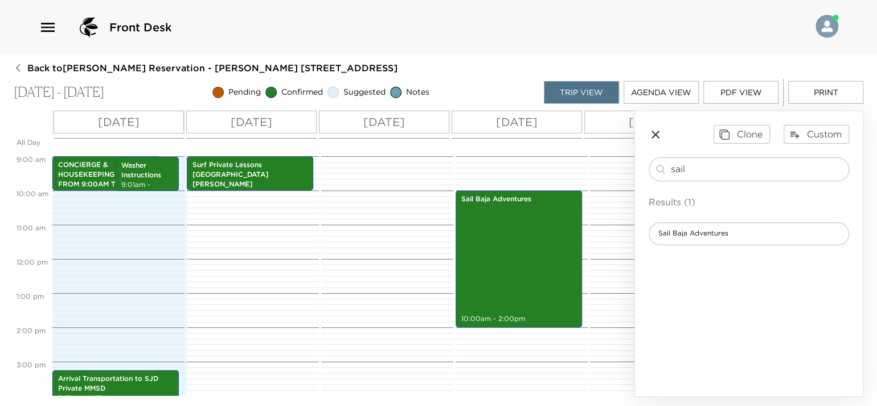
click at [622, 126] on div "Sun 10/05" at bounding box center [650, 122] width 130 height 23
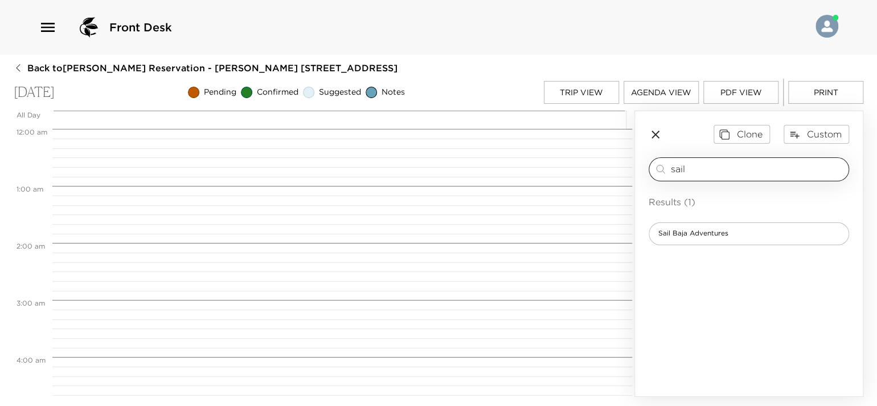
scroll to position [455, 0]
drag, startPoint x: 694, startPoint y: 167, endPoint x: 640, endPoint y: 172, distance: 54.9
click at [640, 172] on div "Clone Custom sail ​ Results (1) Sail Baja Adventures" at bounding box center [749, 184] width 228 height 147
type input "b"
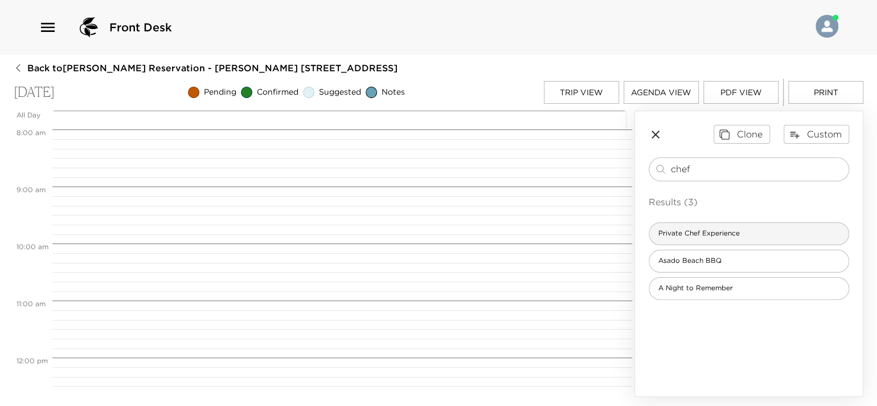
type input "chef"
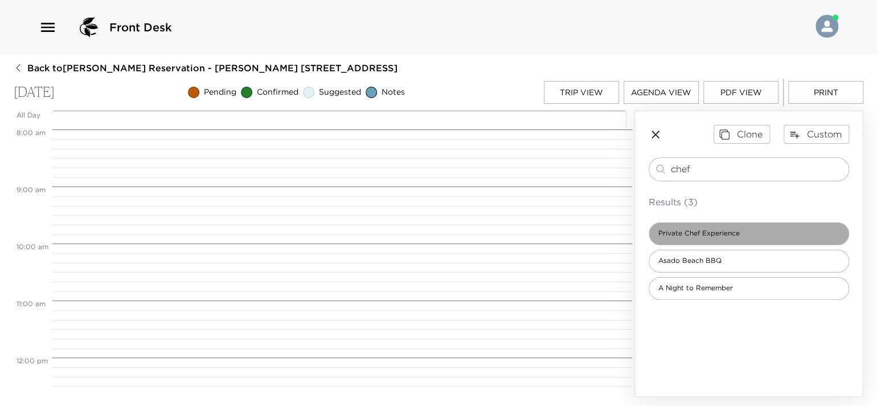
click at [729, 232] on span "Private Chef Experience" at bounding box center [699, 233] width 100 height 10
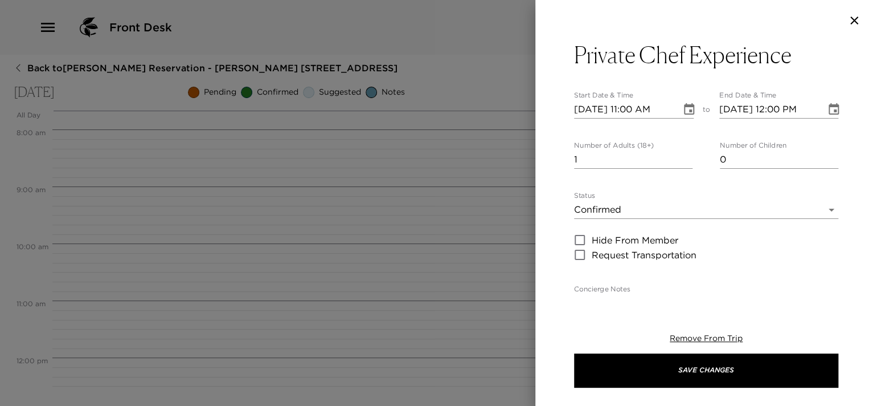
type textarea "Menú Selection: # People: Time: *Please make sure to have your house open for t…"
click at [633, 106] on input "10/05/2025 11:00 AM" at bounding box center [623, 109] width 99 height 18
type input "10/05/2025 09:30 AM"
click at [808, 103] on input "10/05/2025 12:00 PM" at bounding box center [769, 109] width 99 height 18
click at [807, 109] on input "10/05/2025 12:00 PM" at bounding box center [769, 109] width 99 height 18
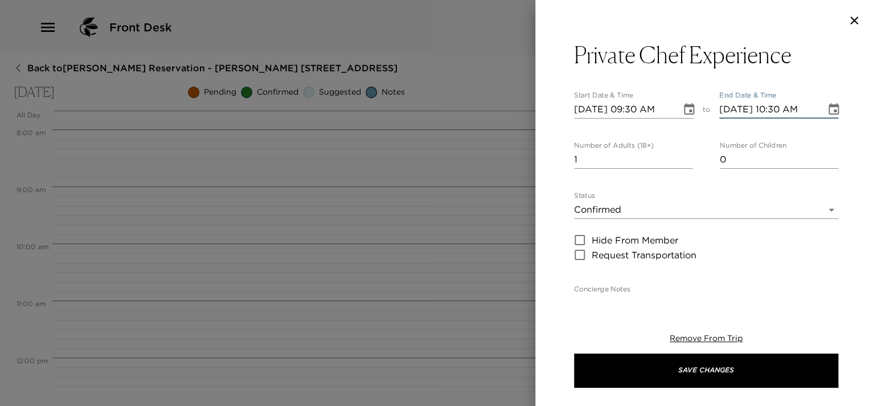
type input "10/05/2025 10:30 AM"
click at [669, 161] on input "1" at bounding box center [633, 159] width 119 height 18
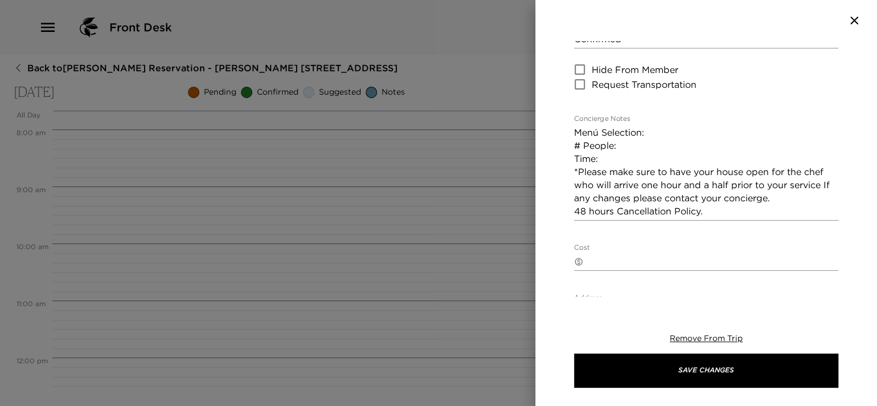
scroll to position [171, 0]
type input "6"
click at [668, 136] on textarea "Menú Selection: # People: Time: *Please make sure to have your house open for t…" at bounding box center [706, 171] width 264 height 92
click at [672, 149] on textarea "Menú Selection: option 1 # People: Time: *Please make sure to have your house o…" at bounding box center [706, 171] width 264 height 92
click at [667, 153] on textarea "Menú Selection: option 1 # People: 6 Time: *Please make sure to have your house…" at bounding box center [706, 171] width 264 height 92
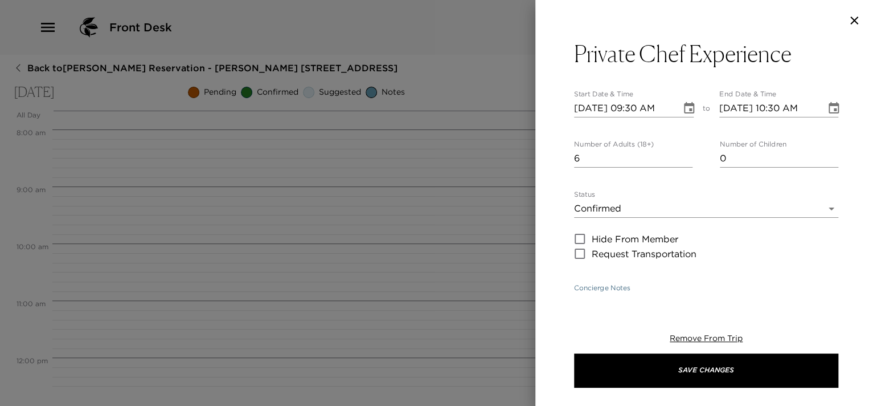
scroll to position [0, 0]
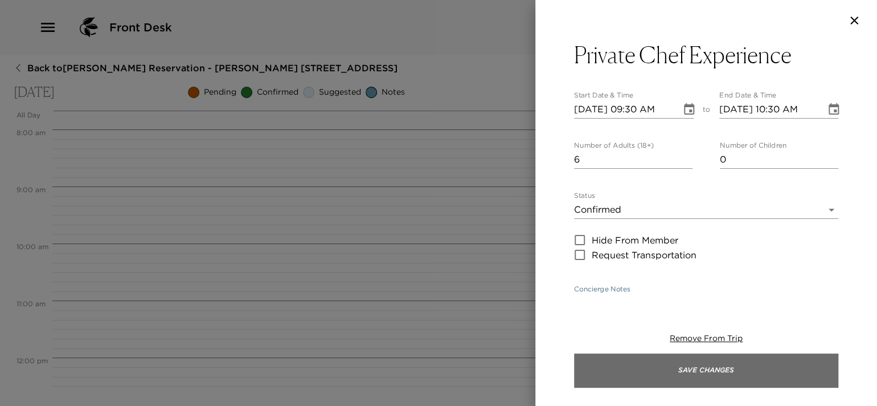
type textarea "Menú Selection: option 1 # People: 6 Time: 9:30am *Please make sure to have you…"
click at [647, 368] on button "Save Changes" at bounding box center [706, 370] width 264 height 34
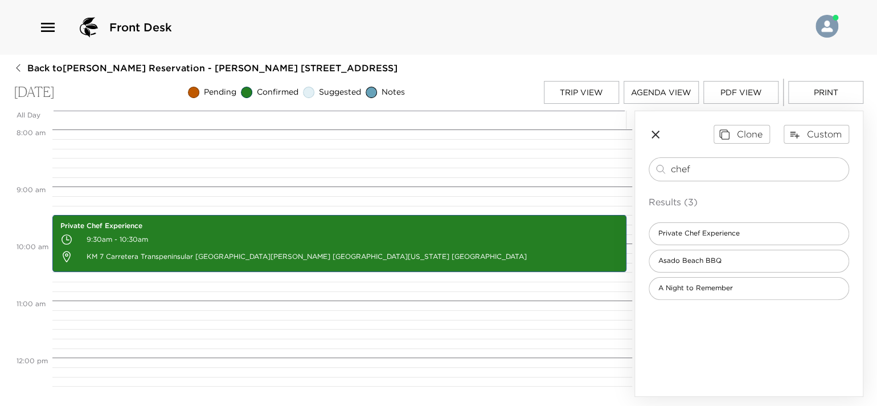
drag, startPoint x: 673, startPoint y: 88, endPoint x: 677, endPoint y: 63, distance: 24.7
click at [677, 63] on div "Back to Dheeraj Verma Reservation - Esperanza 704 Los Cabos, Mexico - Esperanza…" at bounding box center [439, 229] width 850 height 335
click at [673, 85] on button "Agenda View" at bounding box center [661, 92] width 75 height 23
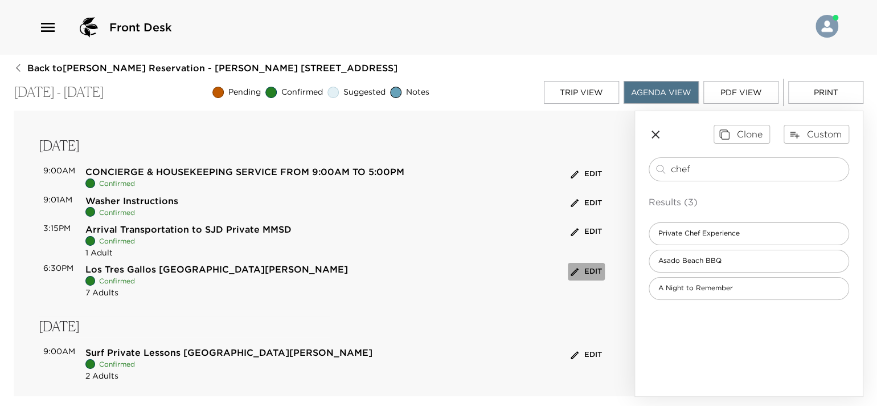
click at [570, 271] on icon "button" at bounding box center [575, 272] width 10 height 10
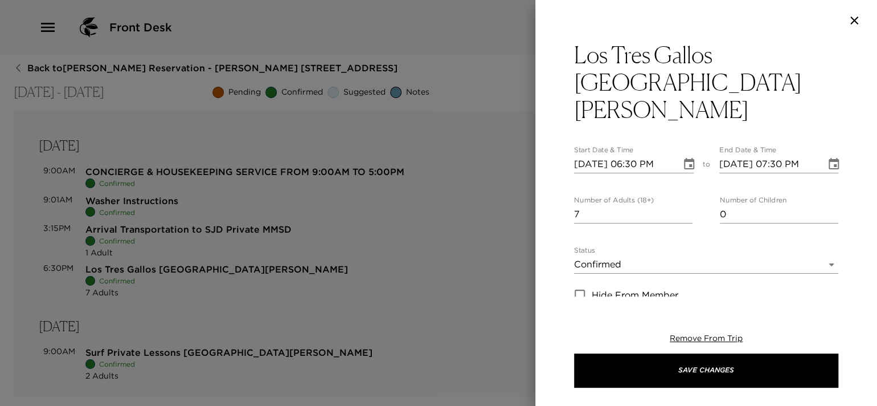
click at [696, 146] on div "Start Date & Time 10/01/2025 06:30 PM to End Date & Time 10/01/2025 07:30 PM" at bounding box center [706, 159] width 264 height 27
click at [689, 158] on icon "Choose date, selected date is Oct 1, 2025" at bounding box center [689, 163] width 10 height 11
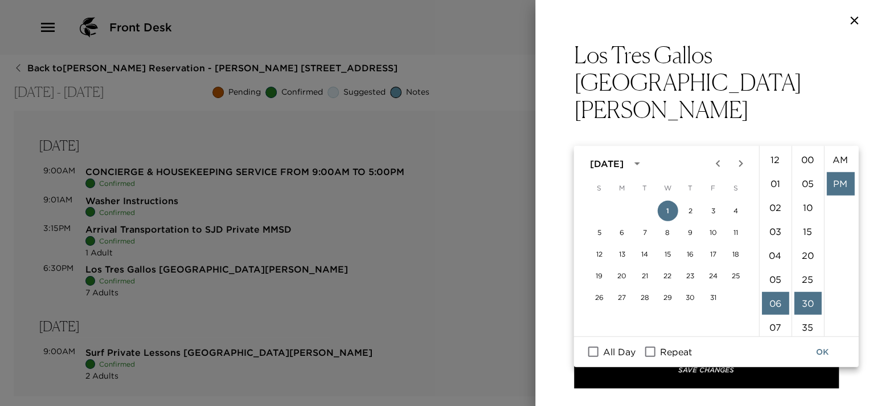
scroll to position [23, 0]
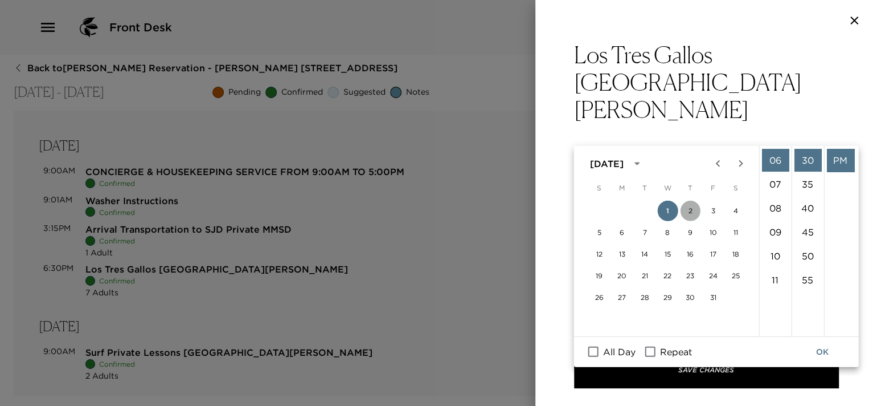
click at [691, 215] on button "2" at bounding box center [690, 211] width 21 height 21
type input "10/02/2025 06:30 PM"
type input "10/02/2025 07:30 PM"
click at [826, 346] on button "OK" at bounding box center [822, 351] width 36 height 21
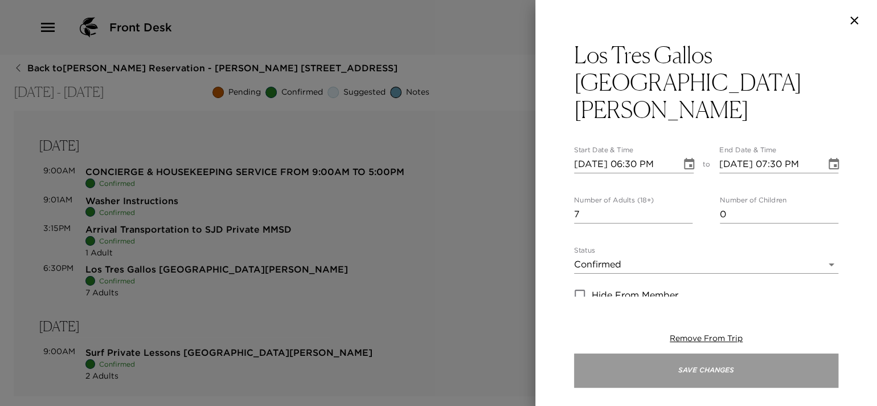
click at [760, 377] on button "Save Changes" at bounding box center [706, 370] width 264 height 34
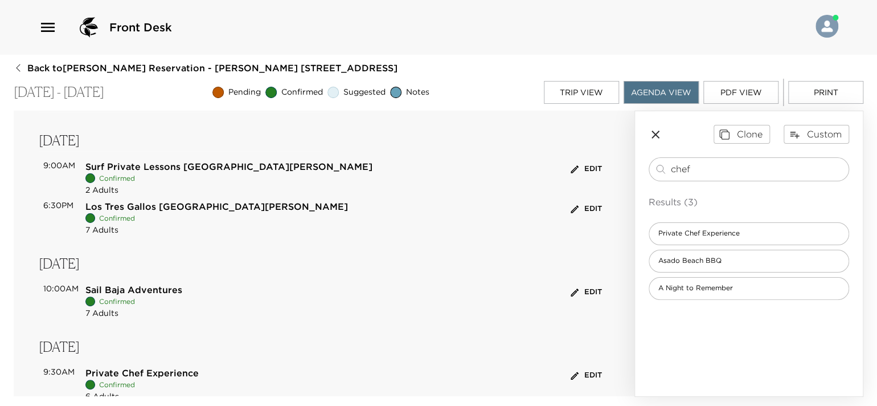
scroll to position [177, 0]
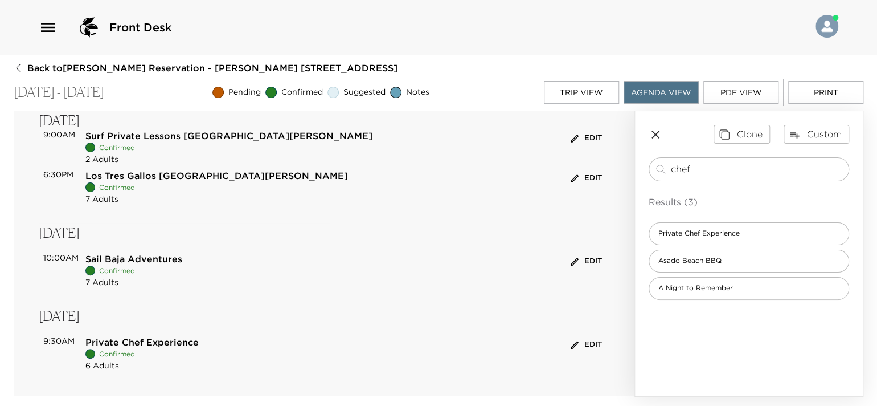
click at [736, 91] on button "PDF View" at bounding box center [741, 92] width 75 height 23
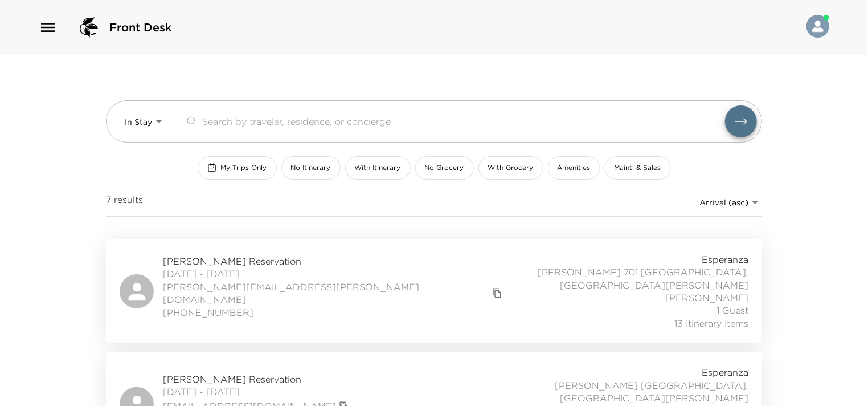
click at [273, 255] on span "[PERSON_NAME] Reservation" at bounding box center [334, 261] width 342 height 13
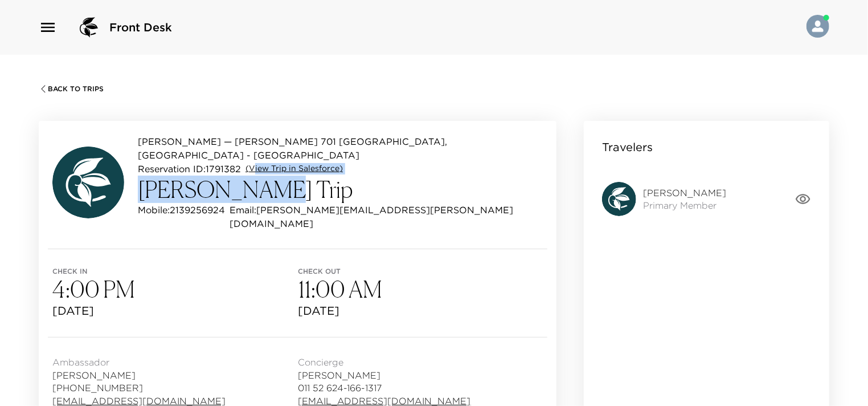
click at [258, 161] on div "Esperanza — Esperanza 701 Los Cabos, Mexico - Esperanza Reservation ID: 1791382…" at bounding box center [340, 182] width 405 height 96
click at [260, 163] on link "(View Trip in Salesforce)" at bounding box center [294, 168] width 97 height 11
